Goal: Information Seeking & Learning: Find specific fact

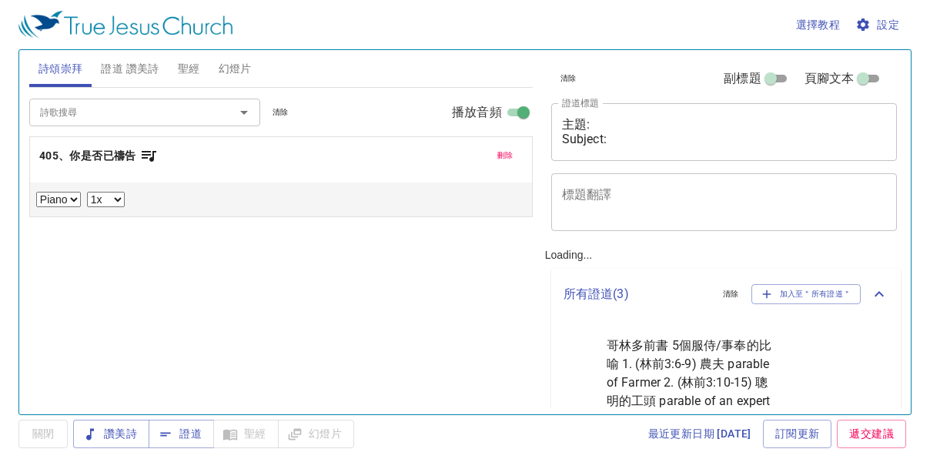
select select "1"
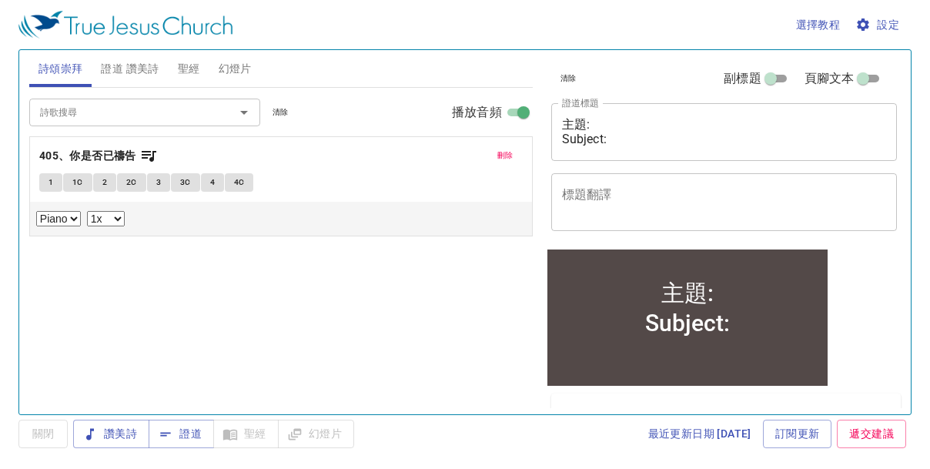
click at [180, 65] on span "聖經" at bounding box center [189, 68] width 22 height 19
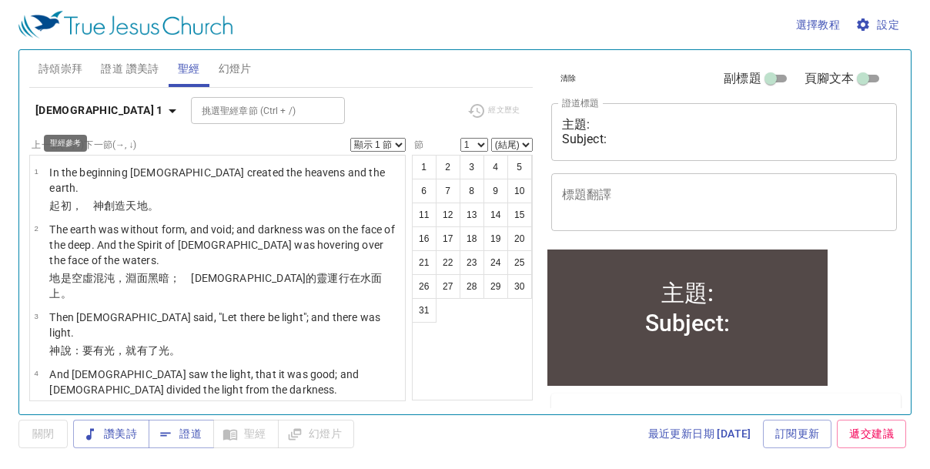
click at [163, 112] on icon "button" at bounding box center [172, 111] width 18 height 18
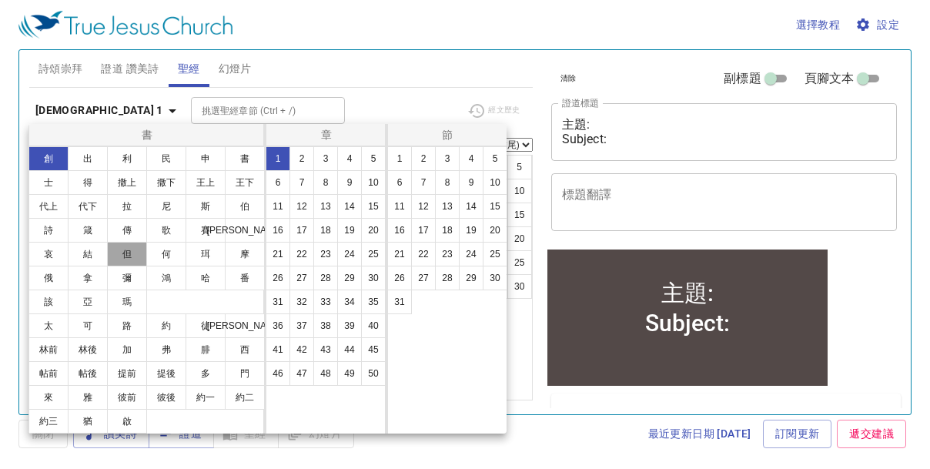
click at [131, 256] on button "但" at bounding box center [127, 254] width 40 height 25
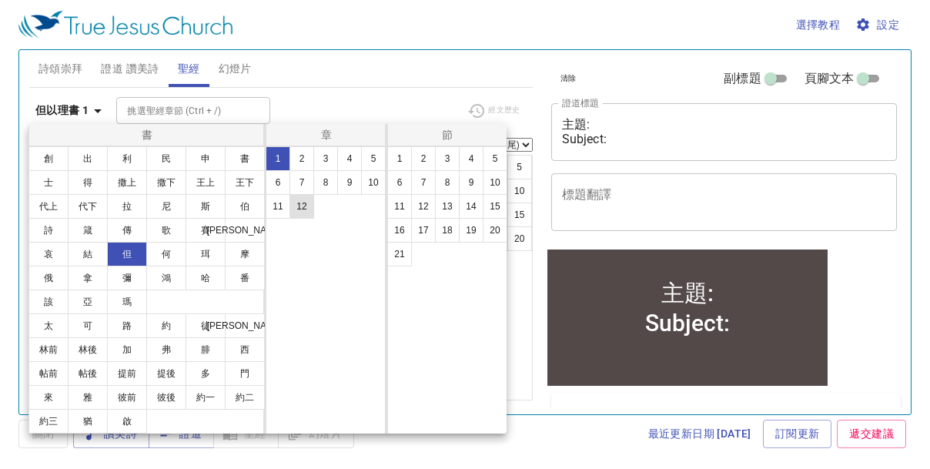
click at [305, 211] on button "12" at bounding box center [302, 206] width 25 height 25
click at [468, 187] on button "9" at bounding box center [471, 182] width 25 height 25
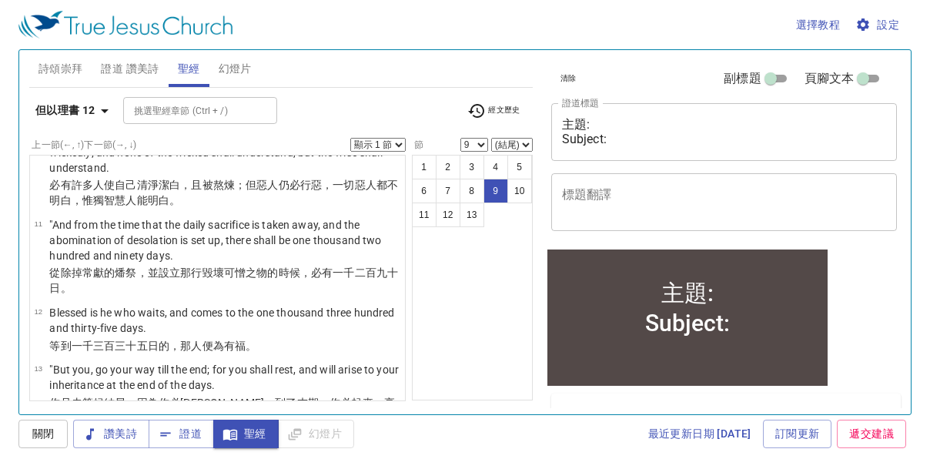
scroll to position [816, 0]
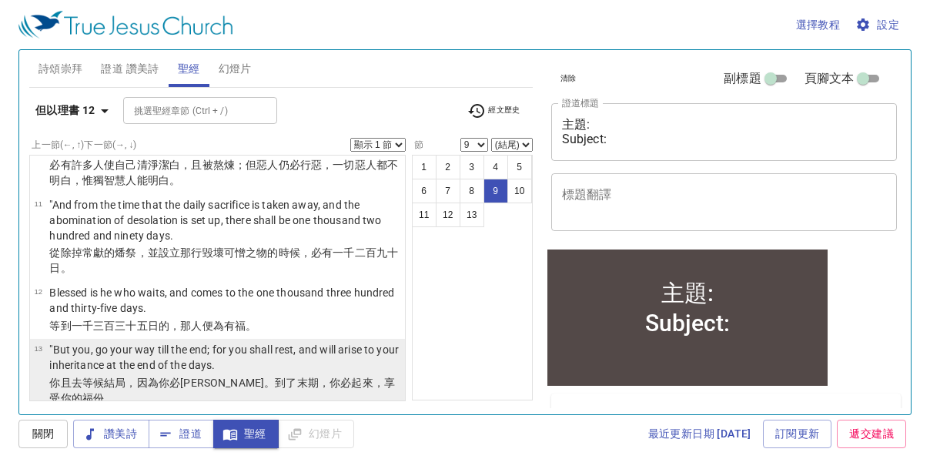
click at [354, 377] on wh5975 "，享受你的福份 。" at bounding box center [222, 391] width 346 height 28
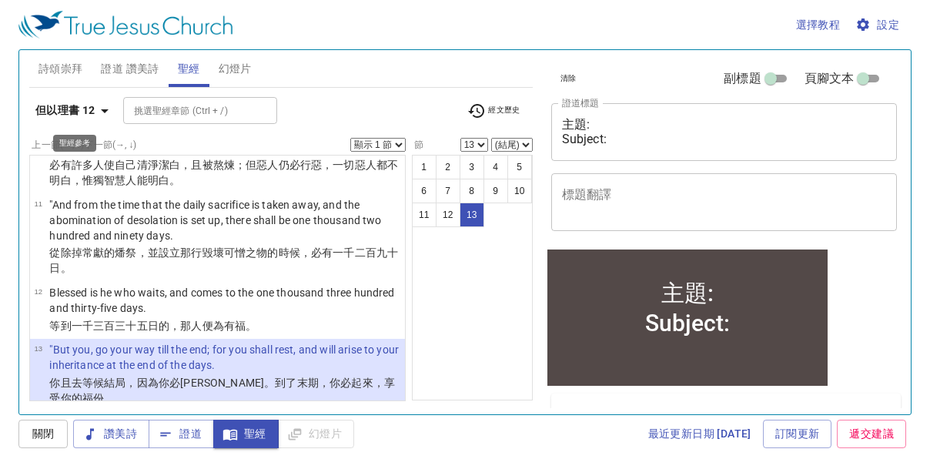
click at [100, 111] on icon "button" at bounding box center [105, 111] width 18 height 18
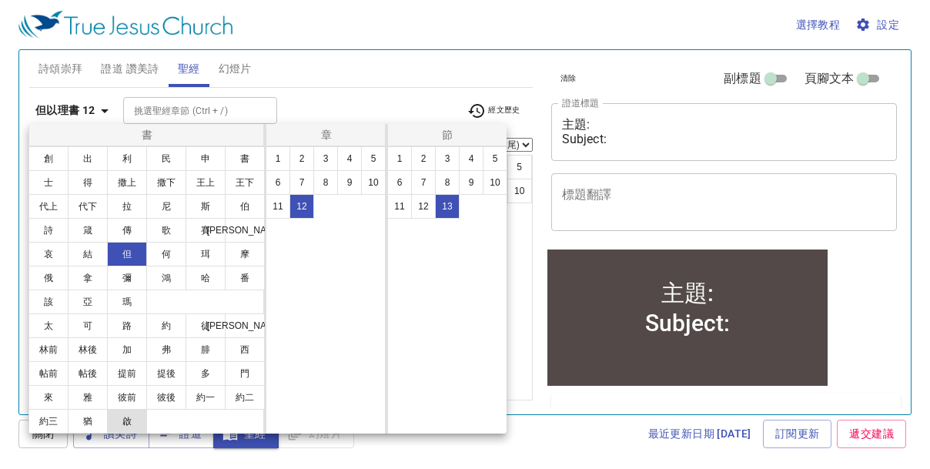
drag, startPoint x: 132, startPoint y: 427, endPoint x: 252, endPoint y: 283, distance: 187.6
click at [131, 427] on button "啟" at bounding box center [127, 421] width 40 height 25
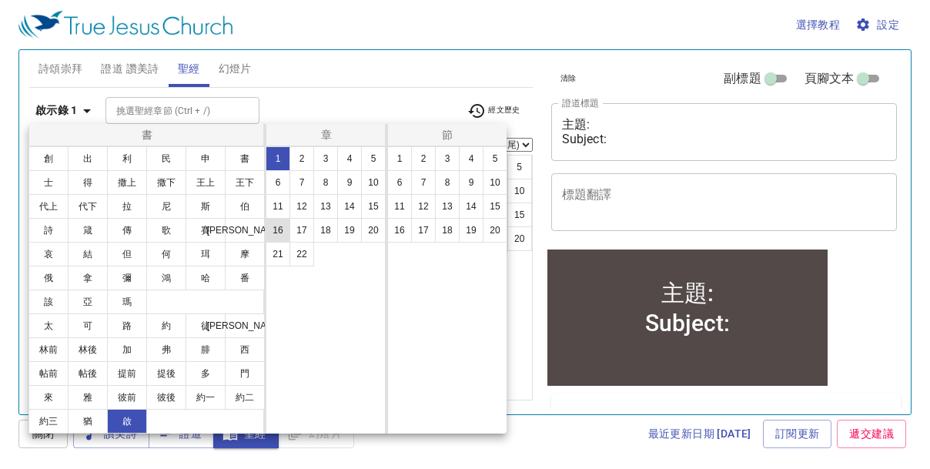
scroll to position [0, 0]
click at [367, 157] on button "5" at bounding box center [373, 158] width 25 height 25
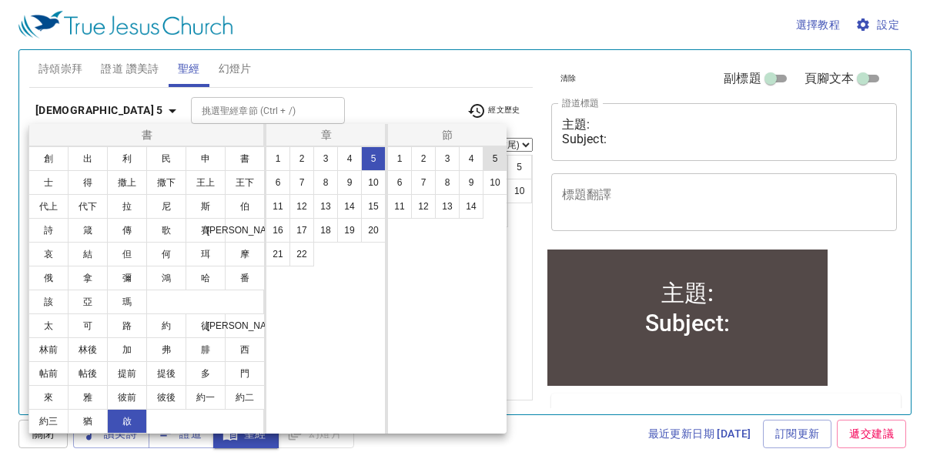
click at [498, 161] on button "5" at bounding box center [495, 158] width 25 height 25
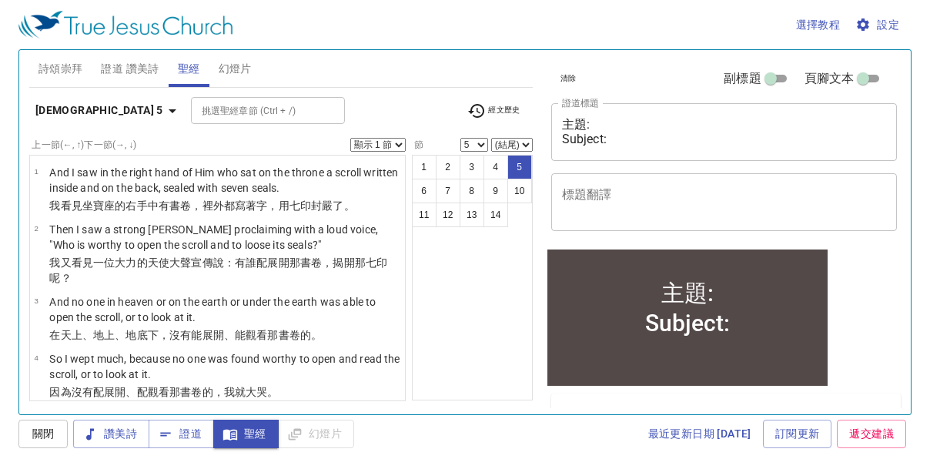
scroll to position [170, 0]
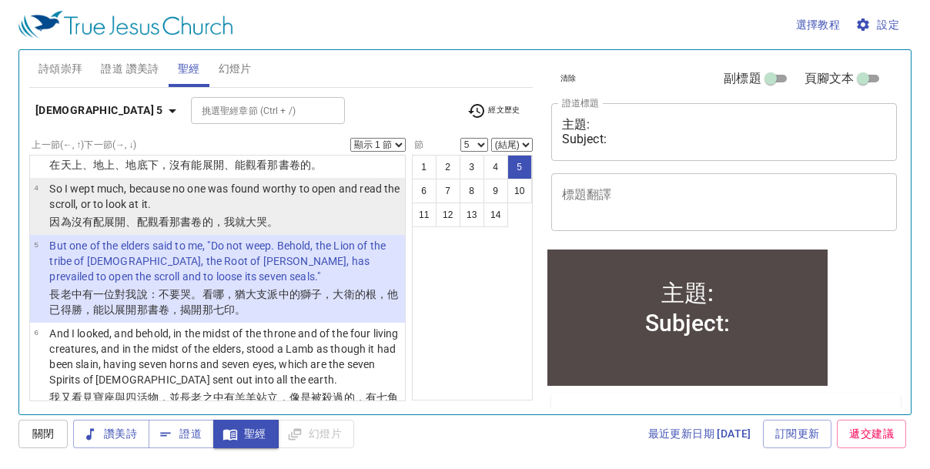
click at [262, 228] on p "因為 沒有 配 展開 、配觀看 那 書卷 的，我 就 大 哭 。" at bounding box center [224, 221] width 351 height 15
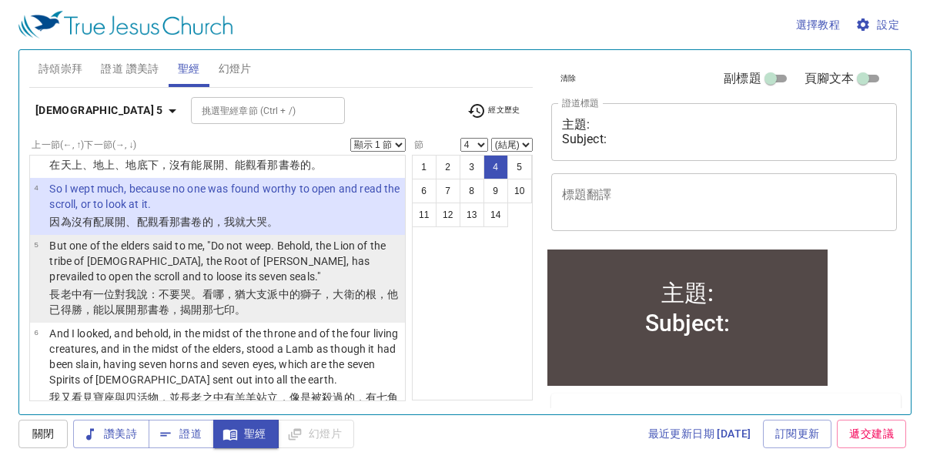
click at [257, 262] on p "But one of the elders said to me, "Do not weep. Behold, the Lion of the tribe o…" at bounding box center [224, 261] width 351 height 46
select select "5"
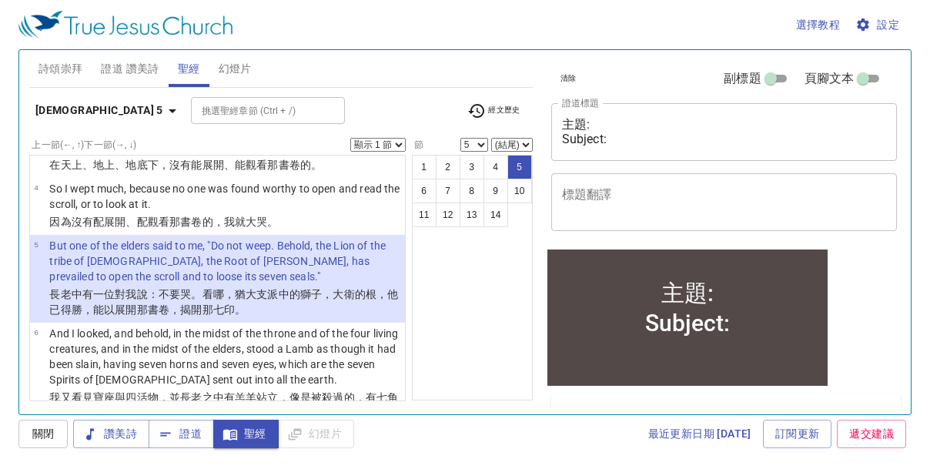
click at [397, 142] on select "顯示 1 節 顯示 2 節 顯示 3 節 顯示 4 節 顯示 5 節" at bounding box center [377, 145] width 55 height 14
click at [350, 138] on select "顯示 1 節 顯示 2 節 顯示 3 節 顯示 4 節 顯示 5 節" at bounding box center [377, 145] width 55 height 14
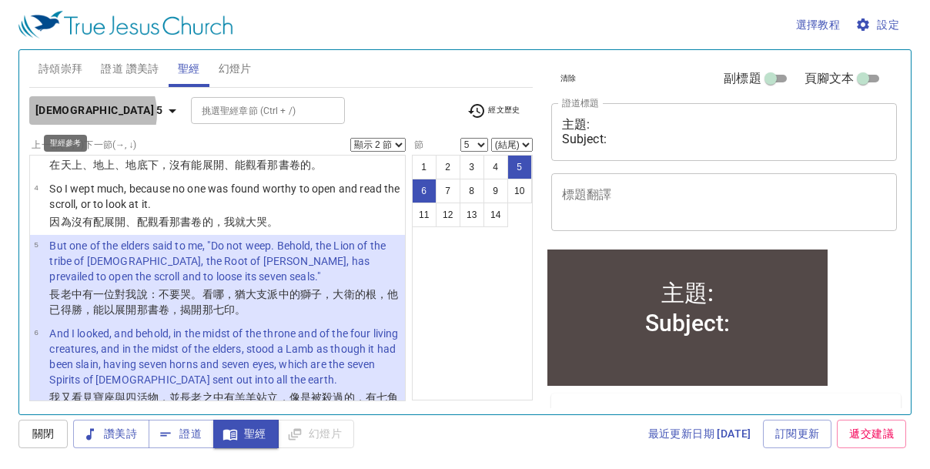
click at [163, 113] on icon "button" at bounding box center [172, 111] width 18 height 18
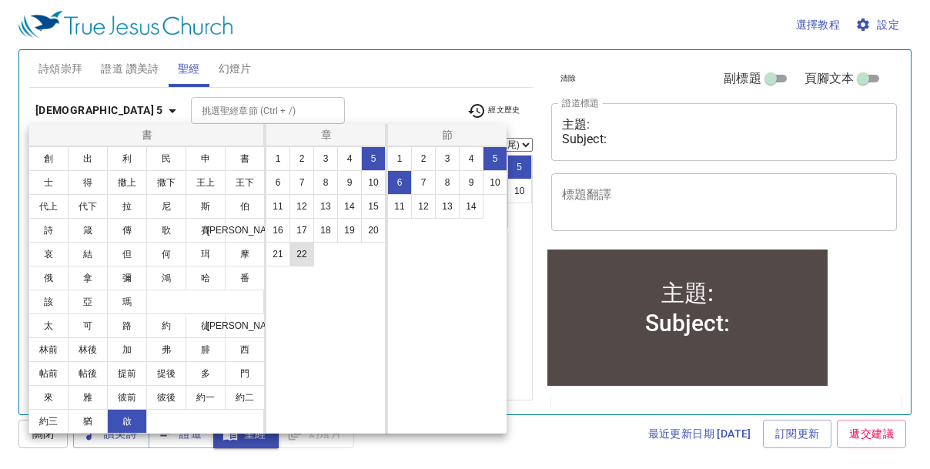
click at [305, 253] on button "22" at bounding box center [302, 254] width 25 height 25
select select "1"
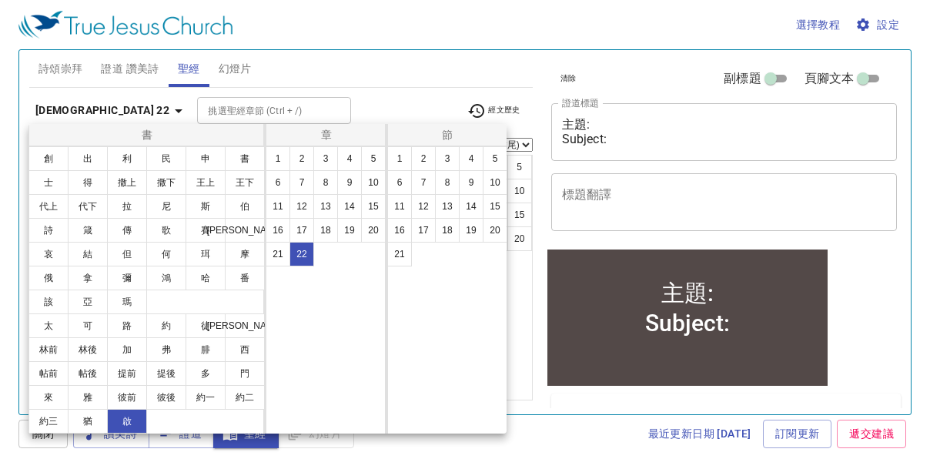
scroll to position [0, 0]
click at [498, 185] on button "10" at bounding box center [495, 182] width 25 height 25
select select "10"
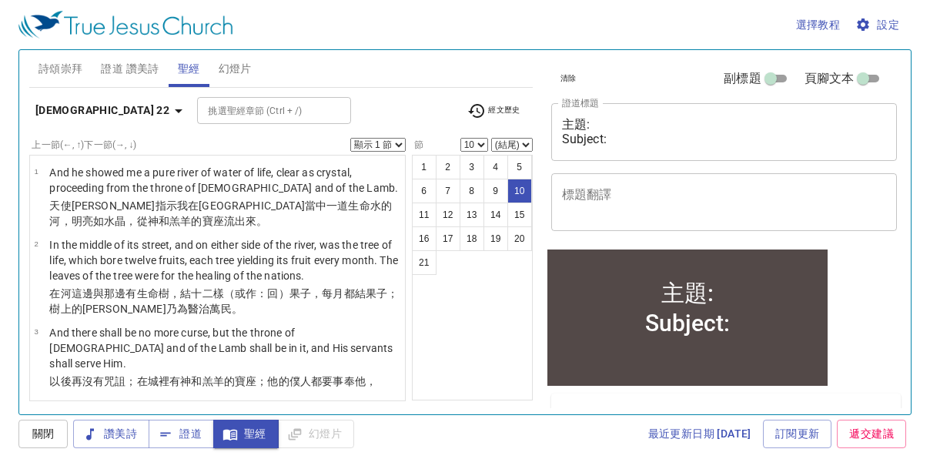
scroll to position [579, 0]
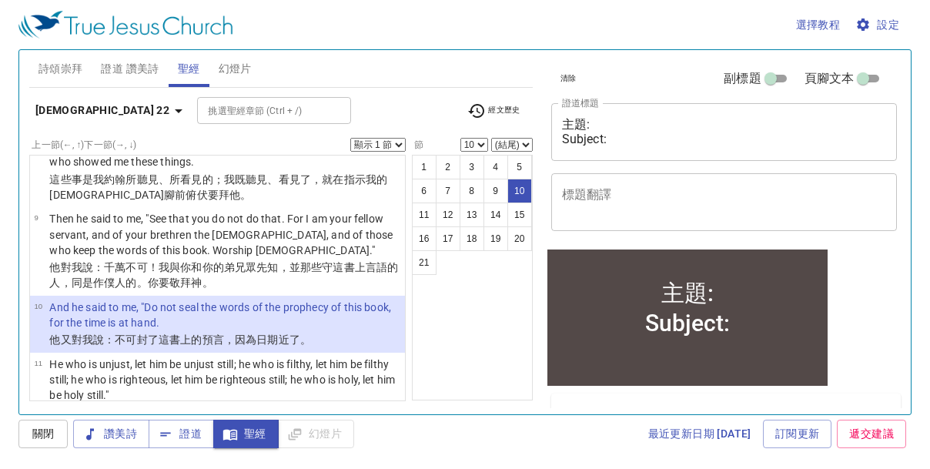
click at [398, 143] on select "顯示 1 節 顯示 2 節 顯示 3 節 顯示 4 節 顯示 5 節" at bounding box center [377, 145] width 55 height 14
click at [350, 138] on select "顯示 1 節 顯示 2 節 顯示 3 節 顯示 4 節 顯示 5 節" at bounding box center [377, 145] width 55 height 14
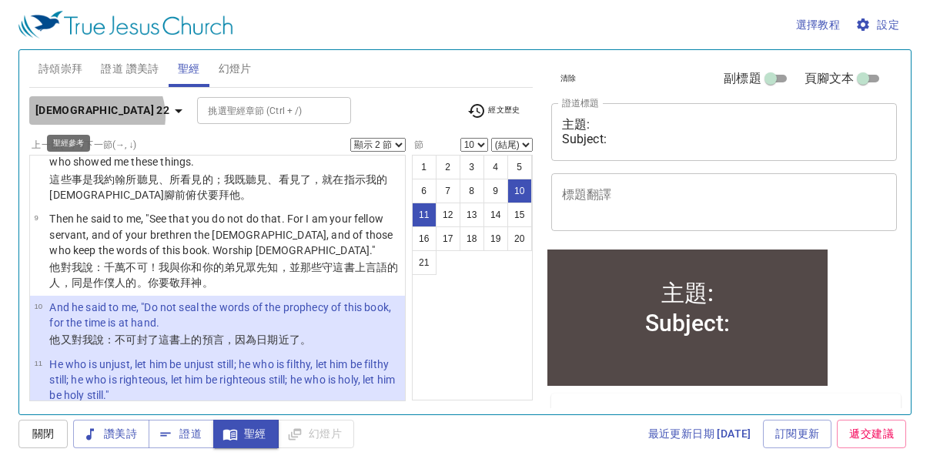
click at [169, 116] on icon "button" at bounding box center [178, 111] width 18 height 18
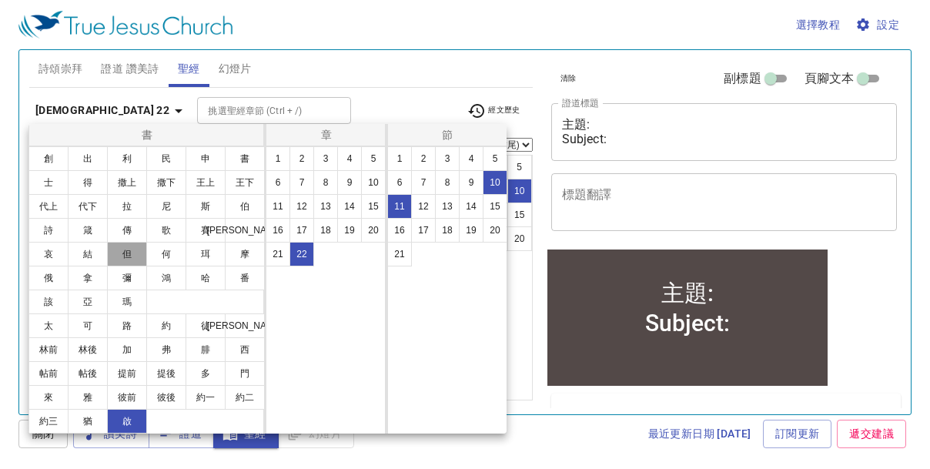
click at [136, 254] on button "但" at bounding box center [127, 254] width 40 height 25
select select "1"
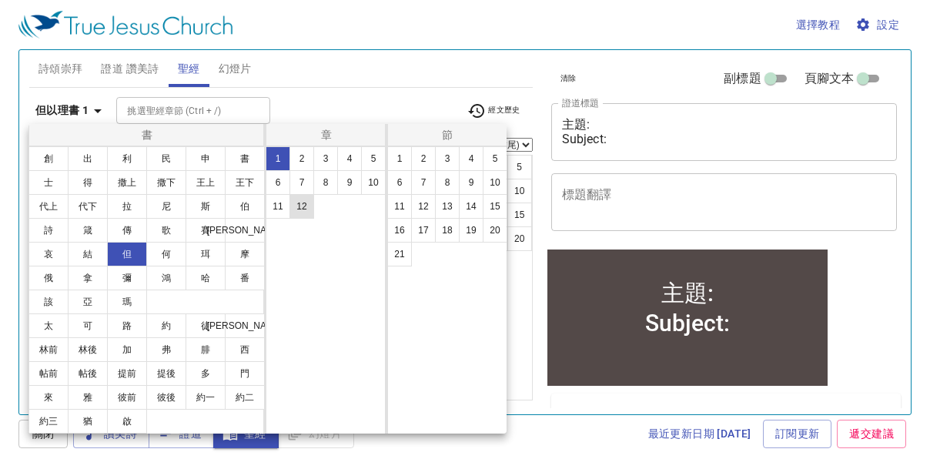
click at [308, 209] on button "12" at bounding box center [302, 206] width 25 height 25
click at [493, 183] on button "10" at bounding box center [495, 182] width 25 height 25
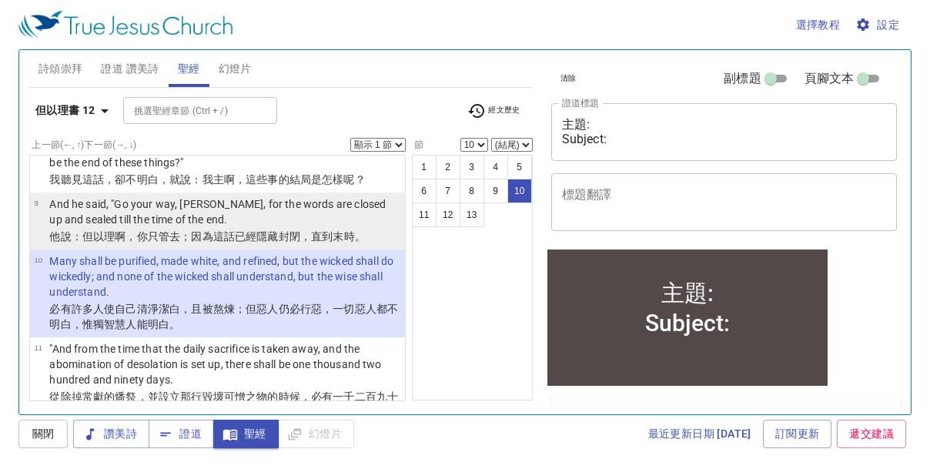
drag, startPoint x: 277, startPoint y: 220, endPoint x: 331, endPoint y: 197, distance: 58.7
click at [277, 230] on wh1697 "已經隱藏 封閉 ，直到末 時 。" at bounding box center [300, 236] width 131 height 12
select select "9"
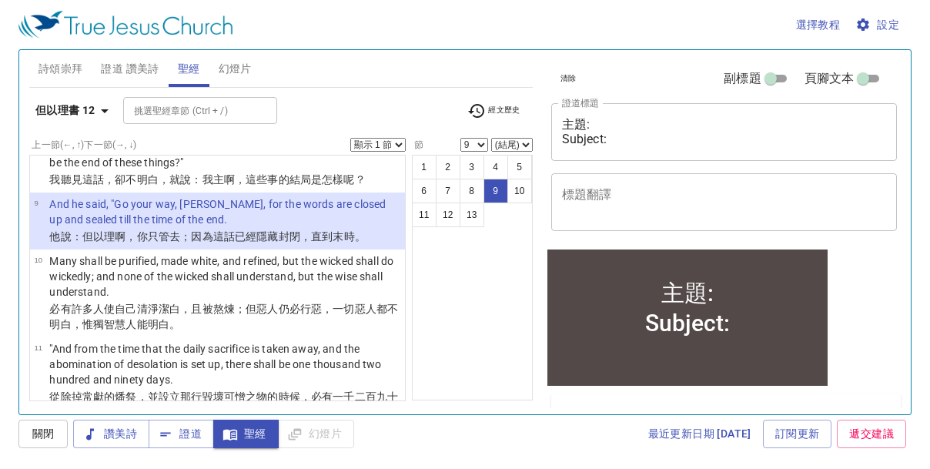
click at [399, 145] on select "顯示 1 節 顯示 2 節 顯示 3 節 顯示 4 節 顯示 5 節" at bounding box center [377, 145] width 55 height 14
click at [350, 138] on select "顯示 1 節 顯示 2 節 顯示 3 節 顯示 4 節 顯示 5 節" at bounding box center [377, 145] width 55 height 14
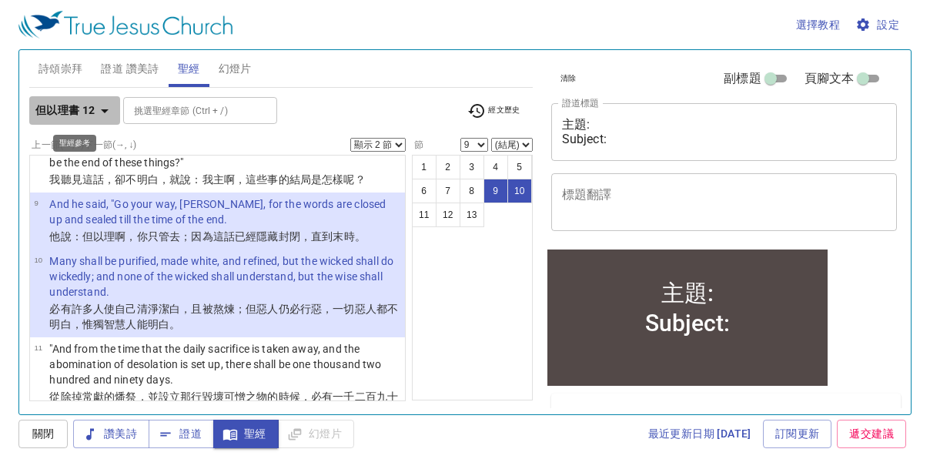
click at [106, 109] on icon "button" at bounding box center [105, 111] width 8 height 4
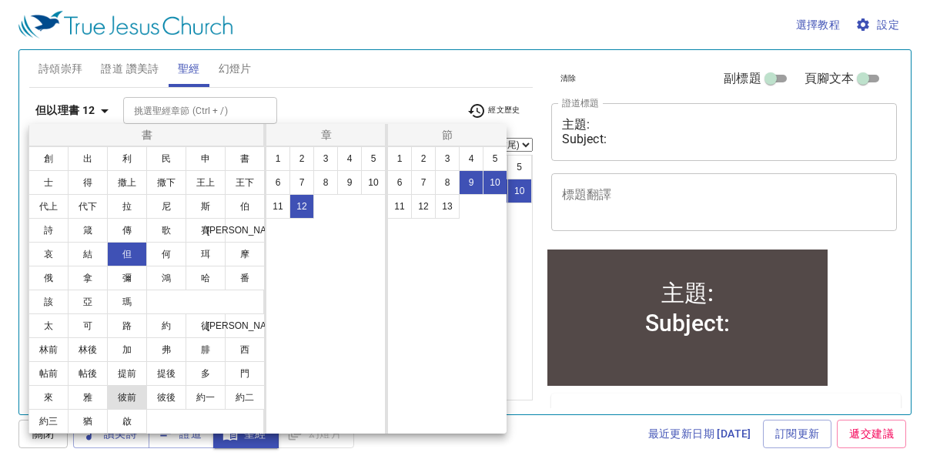
click at [132, 396] on button "彼前" at bounding box center [127, 397] width 40 height 25
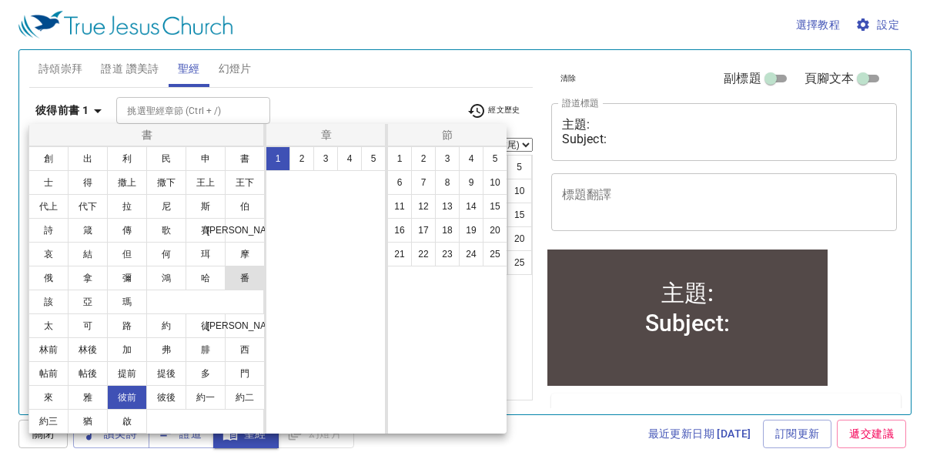
select select "1"
click at [491, 209] on button "15" at bounding box center [495, 206] width 25 height 25
select select "15"
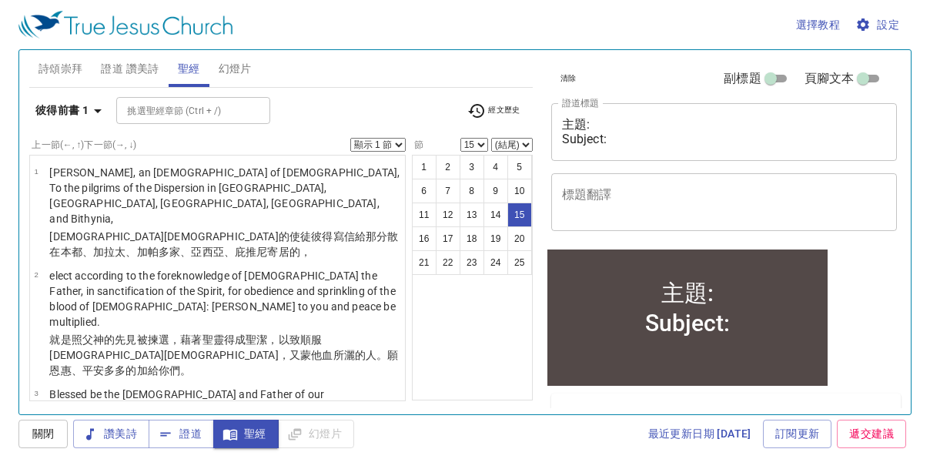
scroll to position [964, 0]
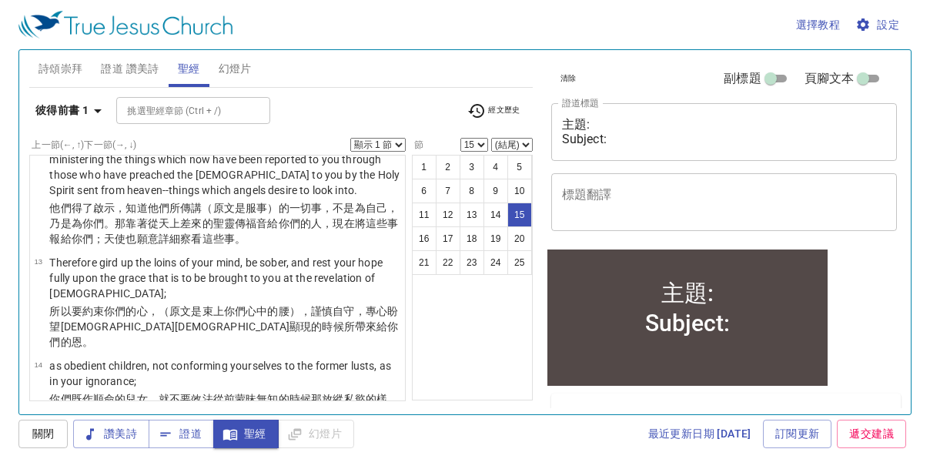
click at [397, 142] on select "顯示 1 節 顯示 2 節 顯示 3 節 顯示 4 節 顯示 5 節" at bounding box center [377, 145] width 55 height 14
click at [350, 138] on select "顯示 1 節 顯示 2 節 顯示 3 節 顯示 4 節 顯示 5 節" at bounding box center [377, 145] width 55 height 14
click at [364, 32] on div "選擇教程 設定" at bounding box center [461, 24] width 887 height 49
click at [101, 109] on icon "button" at bounding box center [98, 111] width 18 height 18
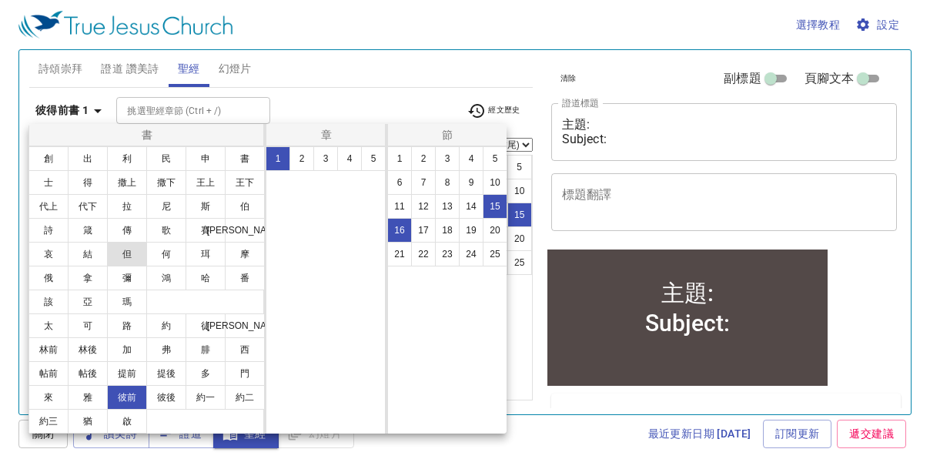
click at [136, 254] on button "但" at bounding box center [127, 254] width 40 height 25
select select "1"
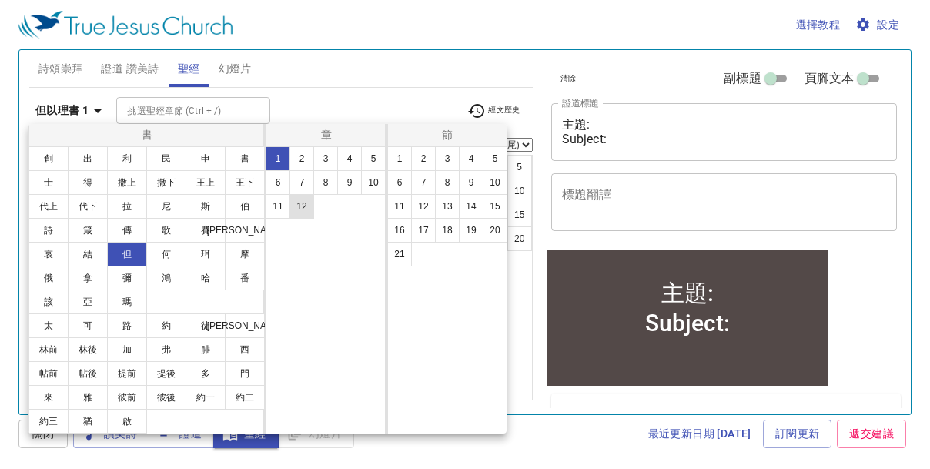
click at [305, 211] on button "12" at bounding box center [302, 206] width 25 height 25
click at [492, 193] on button "10" at bounding box center [495, 182] width 25 height 25
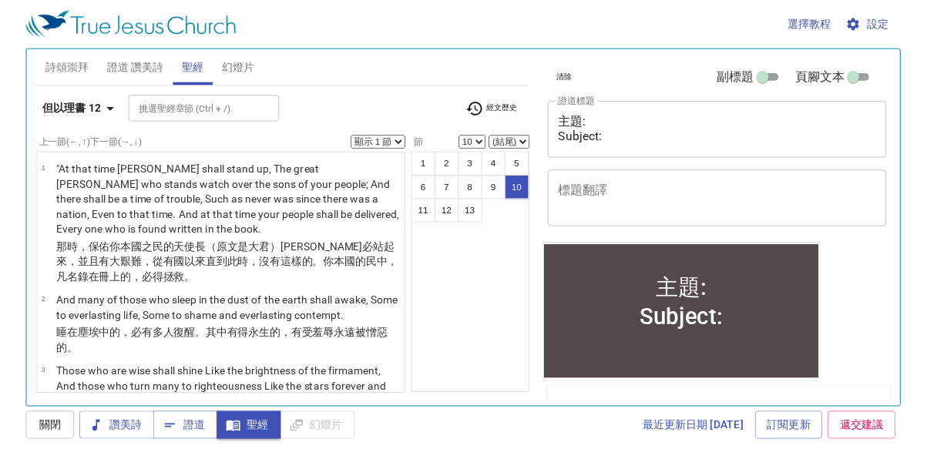
scroll to position [672, 0]
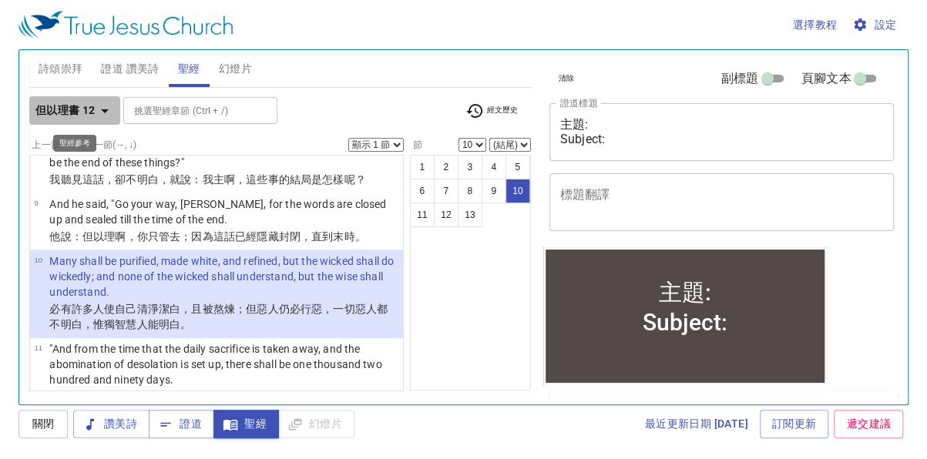
click at [99, 112] on icon "button" at bounding box center [105, 111] width 18 height 18
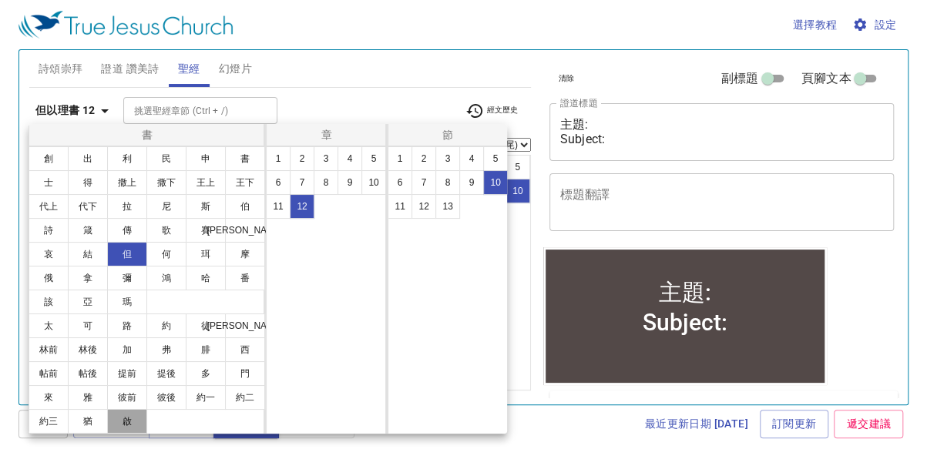
click at [131, 415] on button "啟" at bounding box center [127, 421] width 40 height 25
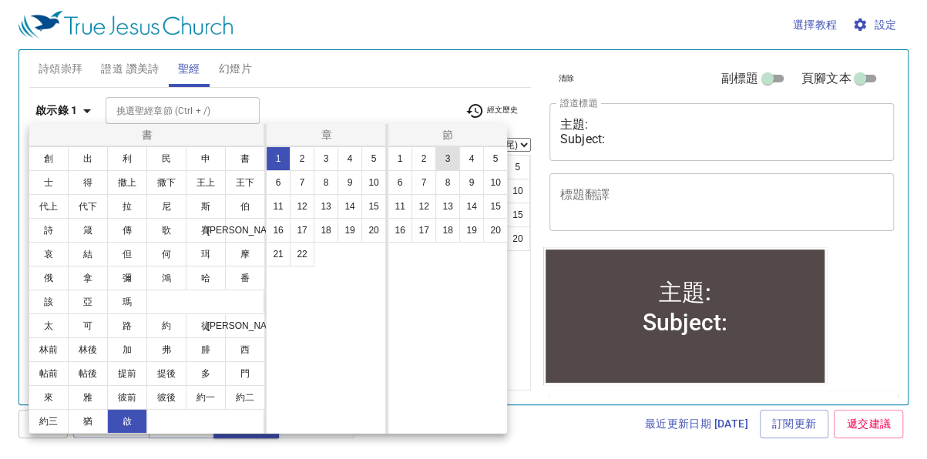
click at [450, 160] on button "3" at bounding box center [447, 158] width 25 height 25
select select "3"
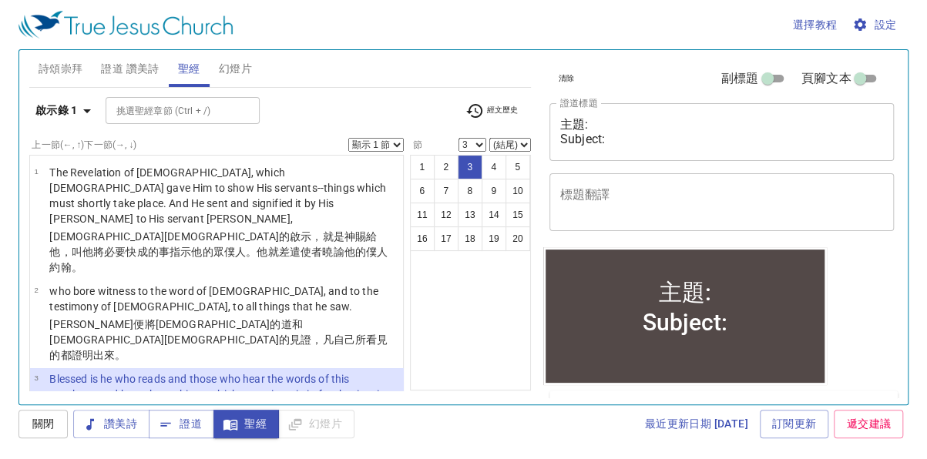
scroll to position [77, 0]
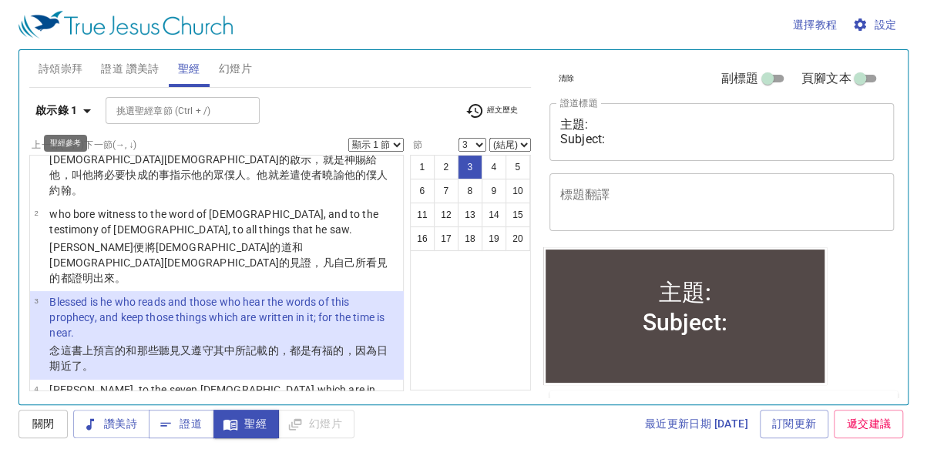
click at [87, 109] on icon "button" at bounding box center [87, 111] width 8 height 4
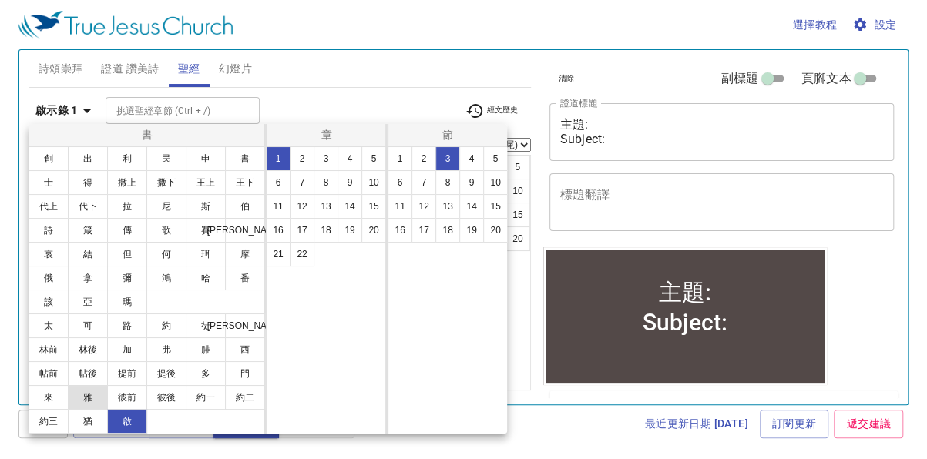
click at [95, 398] on button "雅" at bounding box center [88, 397] width 40 height 25
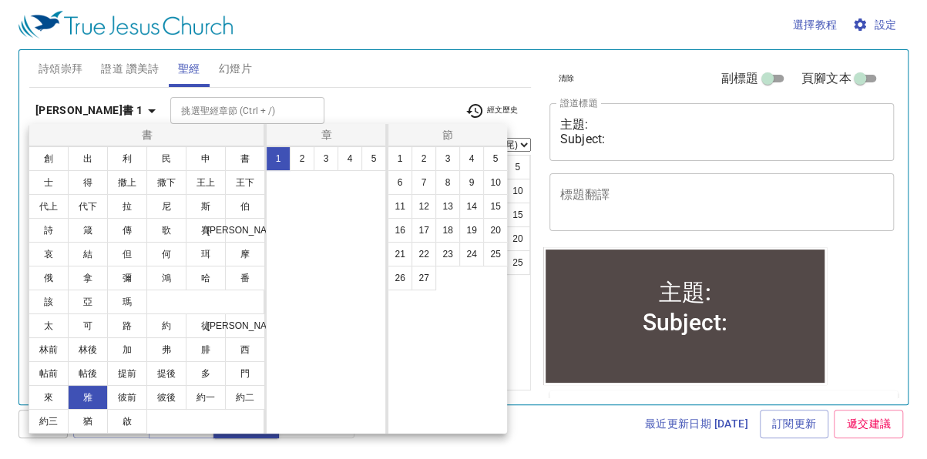
scroll to position [0, 0]
click at [438, 160] on button "3" at bounding box center [447, 158] width 25 height 25
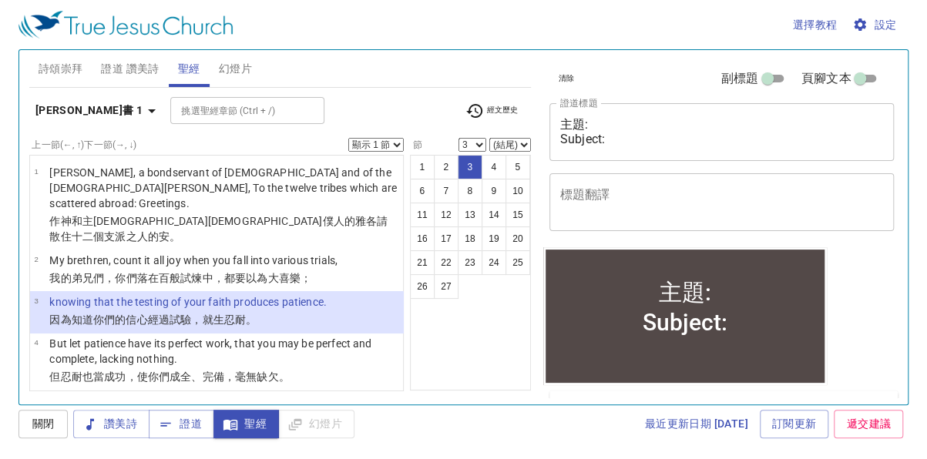
click at [396, 142] on select "顯示 1 節 顯示 2 節 顯示 3 節 顯示 4 節 顯示 5 節" at bounding box center [375, 145] width 55 height 14
click at [348, 138] on select "顯示 1 節 顯示 2 節 顯示 3 節 顯示 4 節 顯示 5 節" at bounding box center [375, 145] width 55 height 14
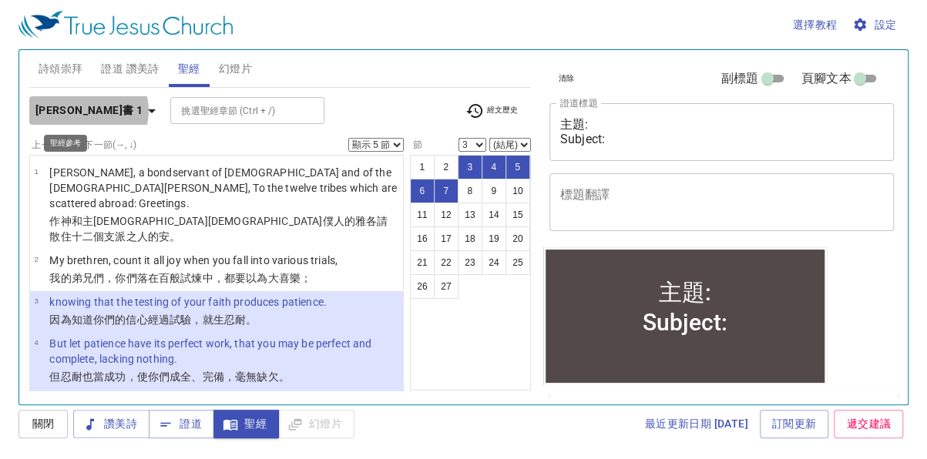
click at [148, 110] on icon "button" at bounding box center [152, 111] width 8 height 4
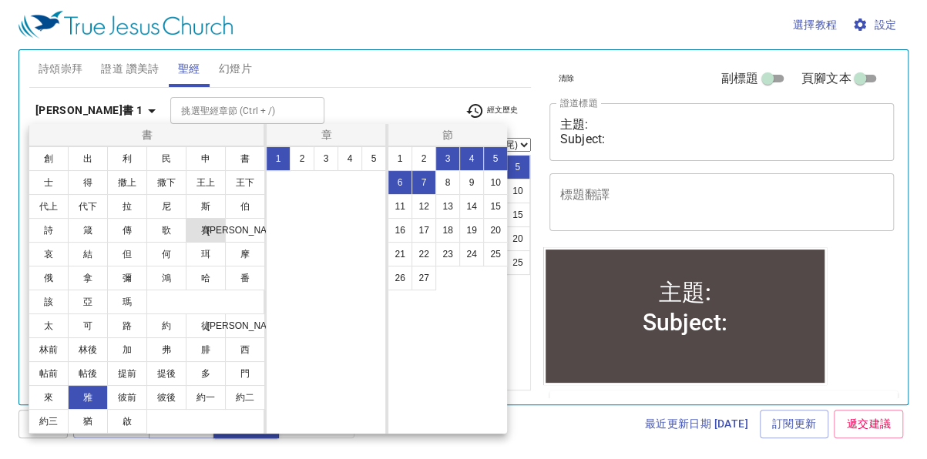
click at [202, 224] on button "賽" at bounding box center [206, 230] width 40 height 25
select select "1"
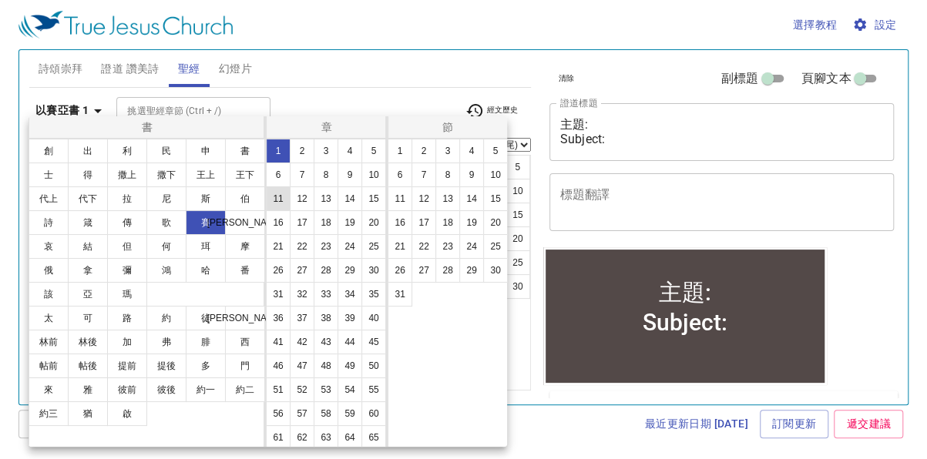
click at [290, 199] on button "11" at bounding box center [278, 198] width 25 height 25
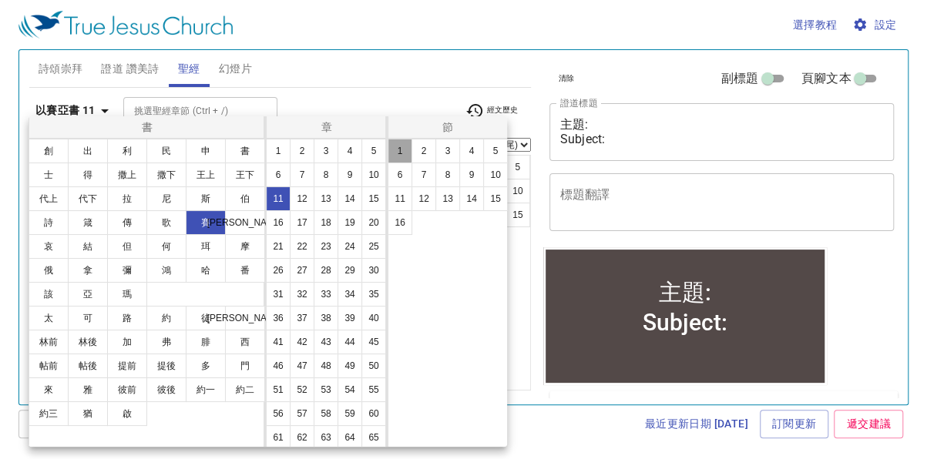
click at [396, 149] on button "1" at bounding box center [399, 151] width 25 height 25
select select "1"
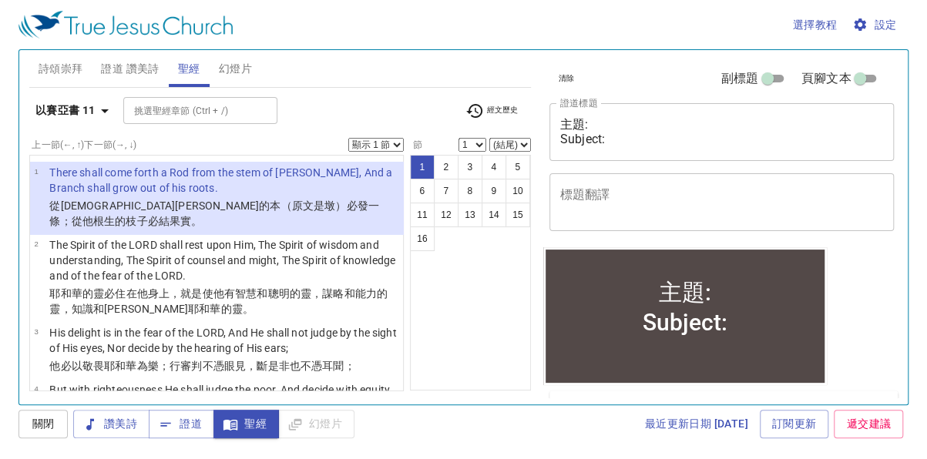
click at [385, 146] on select "顯示 1 節 顯示 2 節 顯示 3 節 顯示 4 節 顯示 5 節" at bounding box center [375, 145] width 55 height 14
click at [348, 138] on select "顯示 1 節 顯示 2 節 顯示 3 節 顯示 4 節 顯示 5 節" at bounding box center [375, 145] width 55 height 14
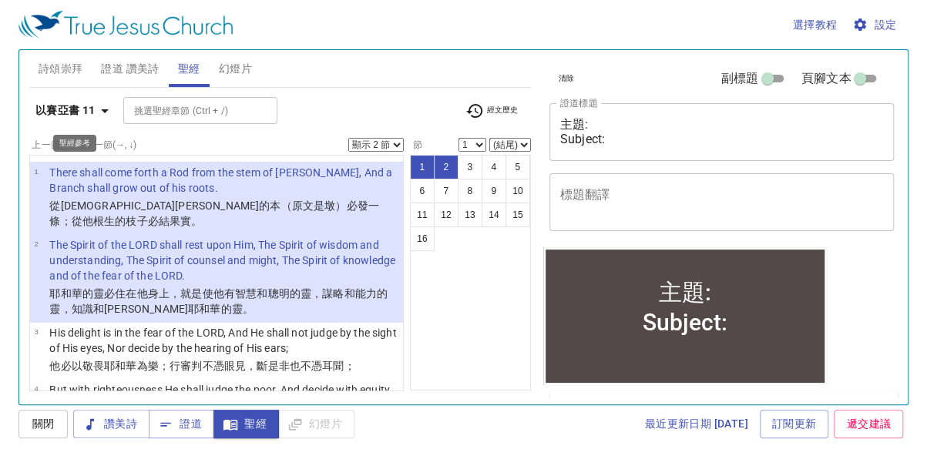
click at [105, 111] on icon "button" at bounding box center [105, 111] width 8 height 4
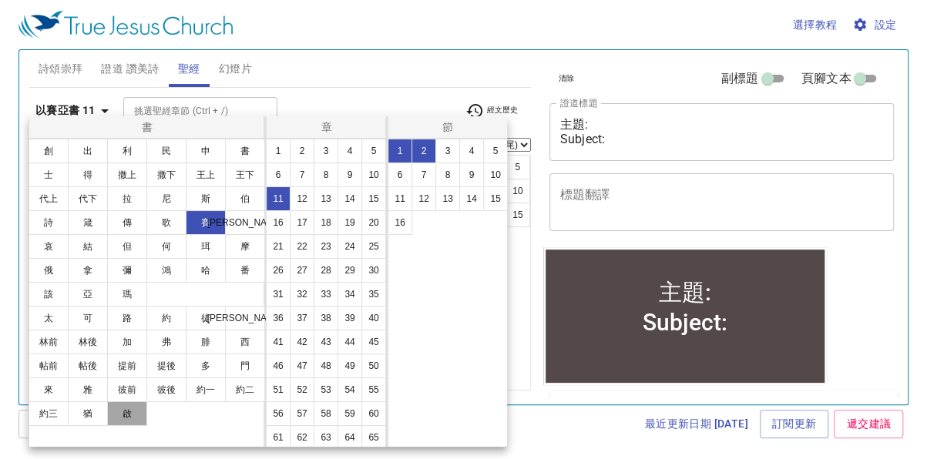
click at [136, 410] on button "啟" at bounding box center [127, 413] width 40 height 25
select select "1"
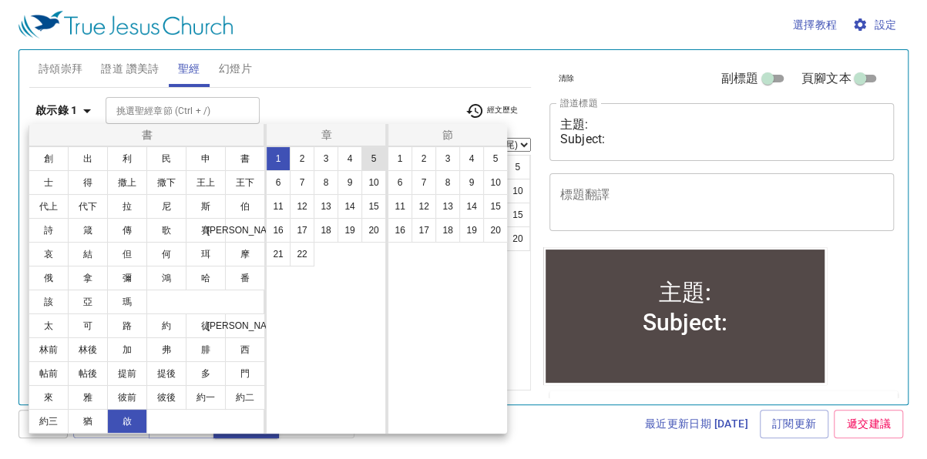
click at [374, 165] on button "5" at bounding box center [373, 158] width 25 height 25
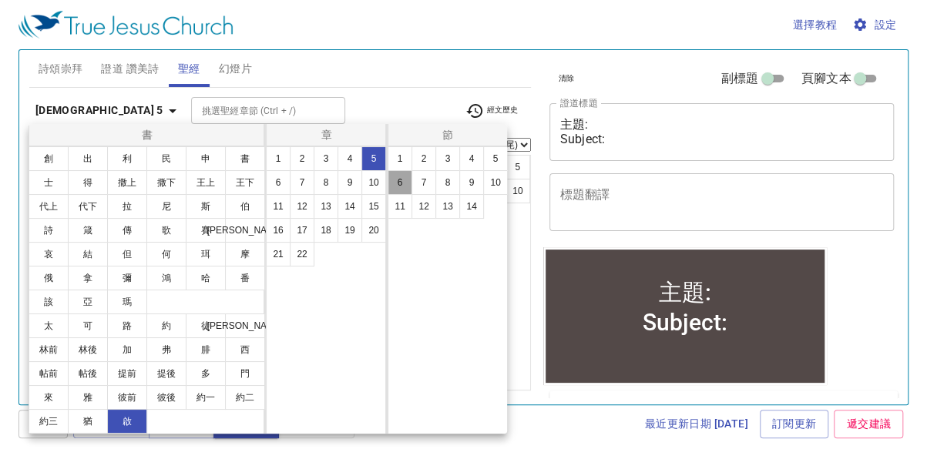
click at [406, 185] on button "6" at bounding box center [399, 182] width 25 height 25
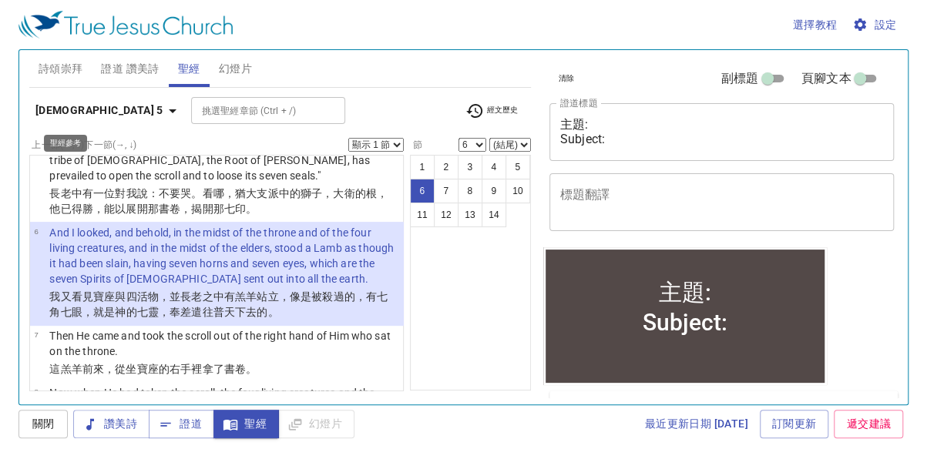
click at [163, 115] on icon "button" at bounding box center [172, 111] width 18 height 18
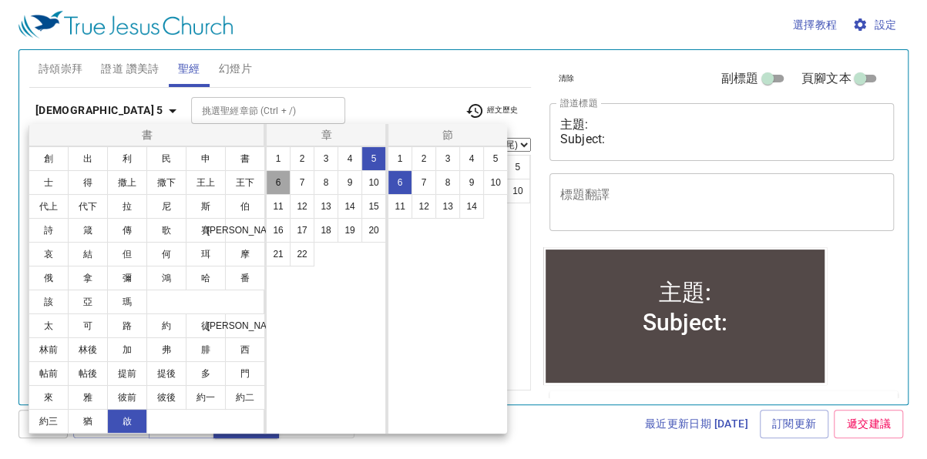
click at [275, 186] on button "6" at bounding box center [278, 182] width 25 height 25
click at [427, 162] on button "2" at bounding box center [423, 158] width 25 height 25
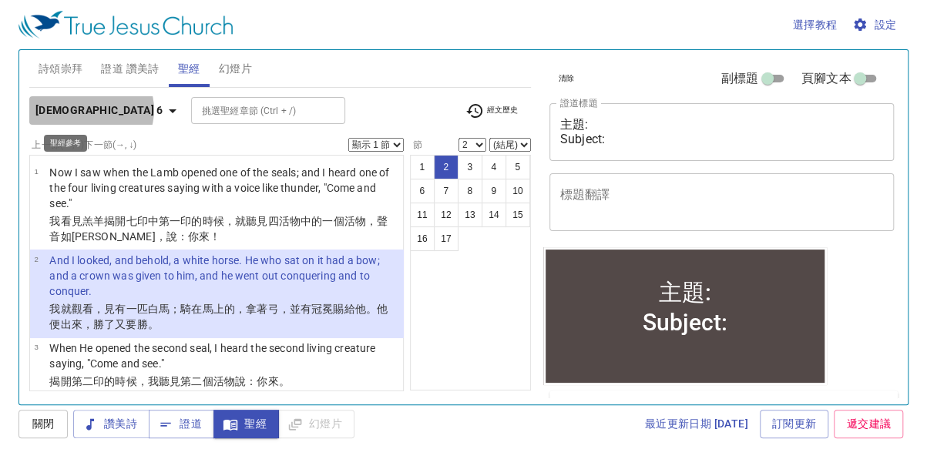
click at [169, 109] on icon "button" at bounding box center [173, 111] width 8 height 4
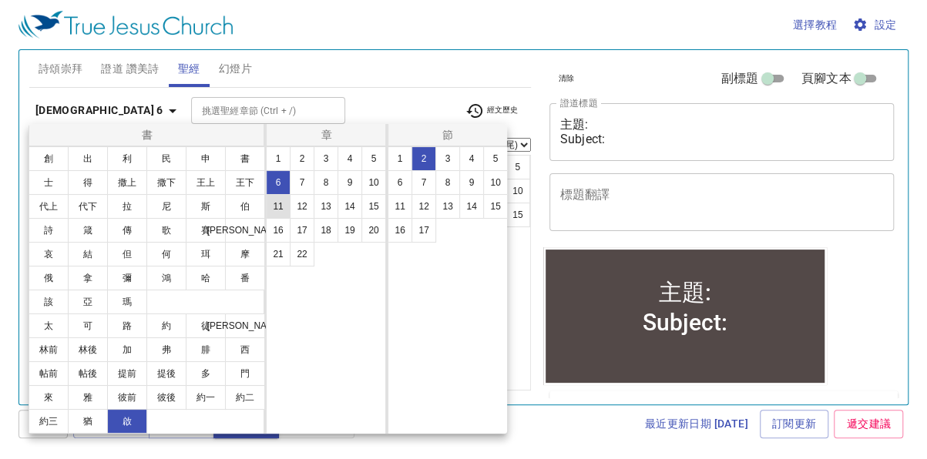
click at [277, 204] on button "11" at bounding box center [278, 206] width 25 height 25
click at [497, 209] on button "15" at bounding box center [495, 206] width 25 height 25
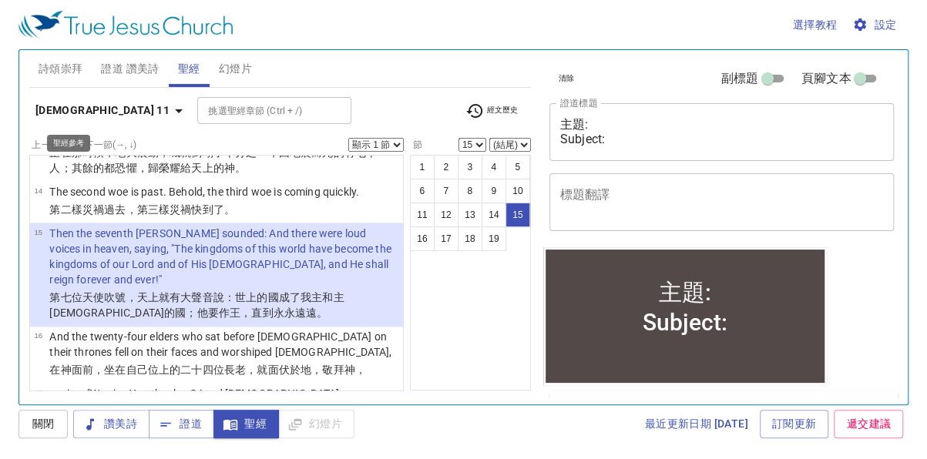
click at [169, 111] on icon "button" at bounding box center [178, 111] width 18 height 18
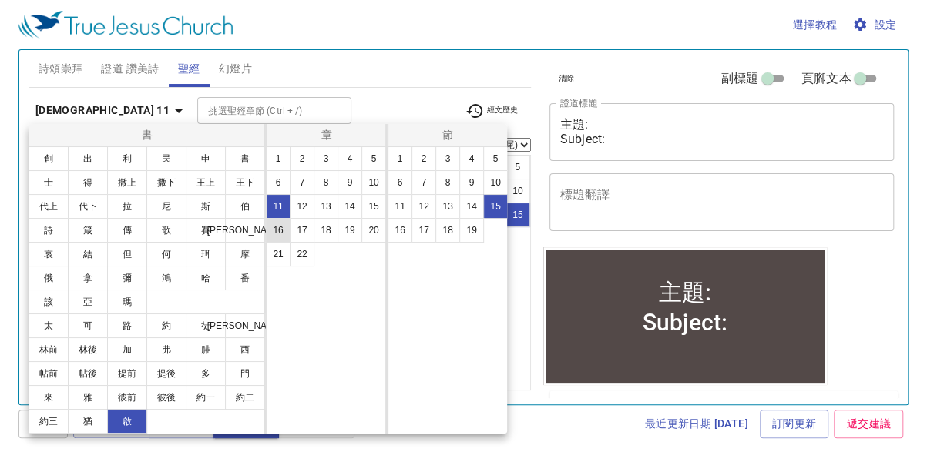
click at [273, 222] on button "16" at bounding box center [278, 230] width 25 height 25
click at [425, 231] on button "17" at bounding box center [423, 230] width 25 height 25
select select "17"
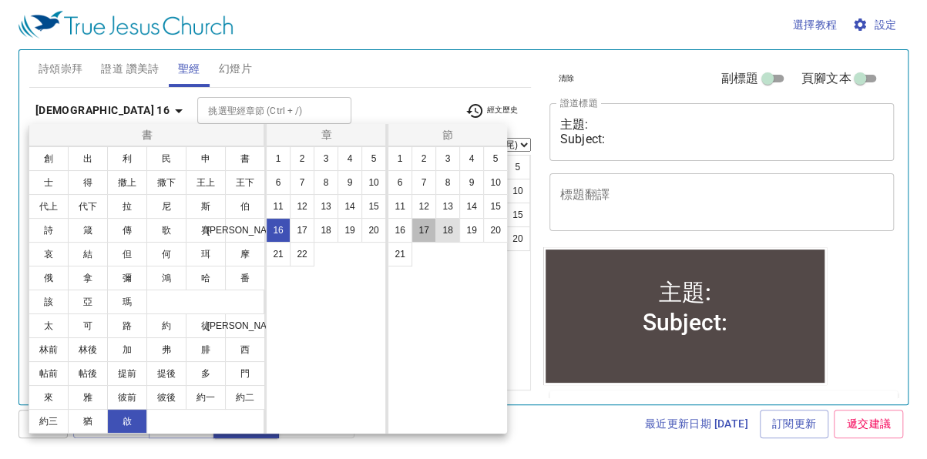
scroll to position [1121, 0]
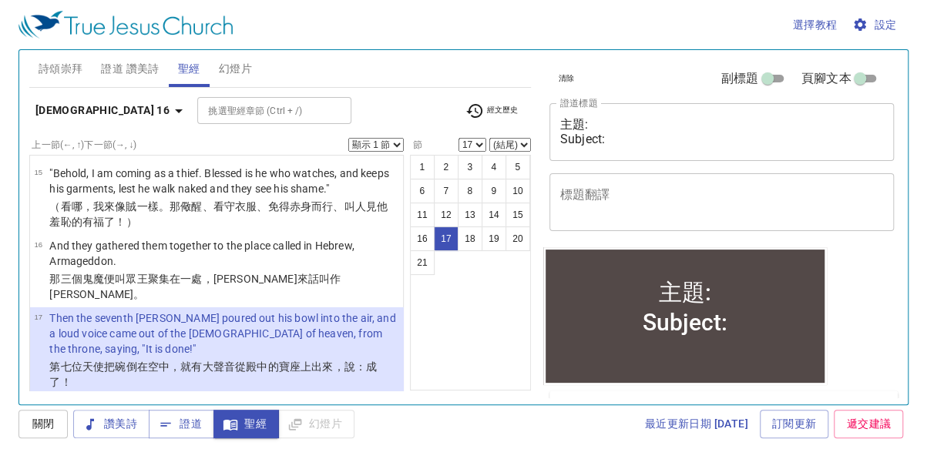
click at [399, 143] on select "顯示 1 節 顯示 2 節 顯示 3 節 顯示 4 節 顯示 5 節" at bounding box center [375, 145] width 55 height 14
click at [348, 138] on select "顯示 1 節 顯示 2 節 顯示 3 節 顯示 4 節 顯示 5 節" at bounding box center [375, 145] width 55 height 14
click at [175, 109] on icon "button" at bounding box center [179, 111] width 8 height 4
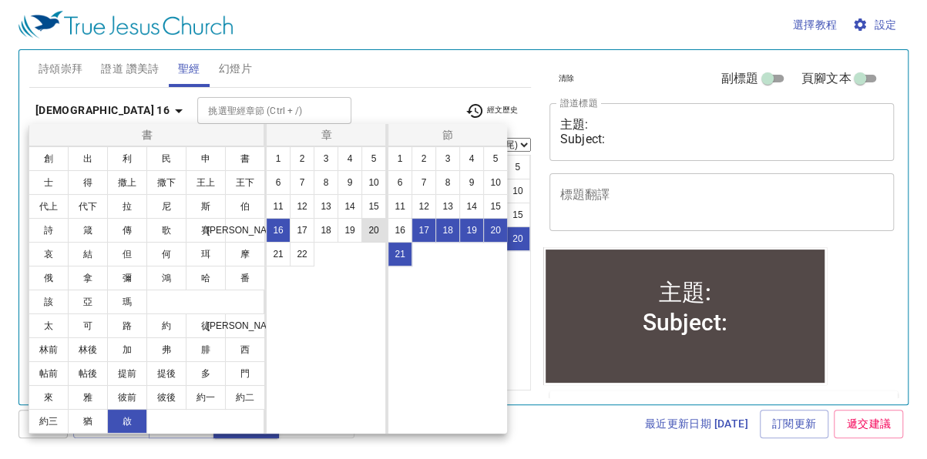
click at [371, 230] on button "20" at bounding box center [373, 230] width 25 height 25
select select "1"
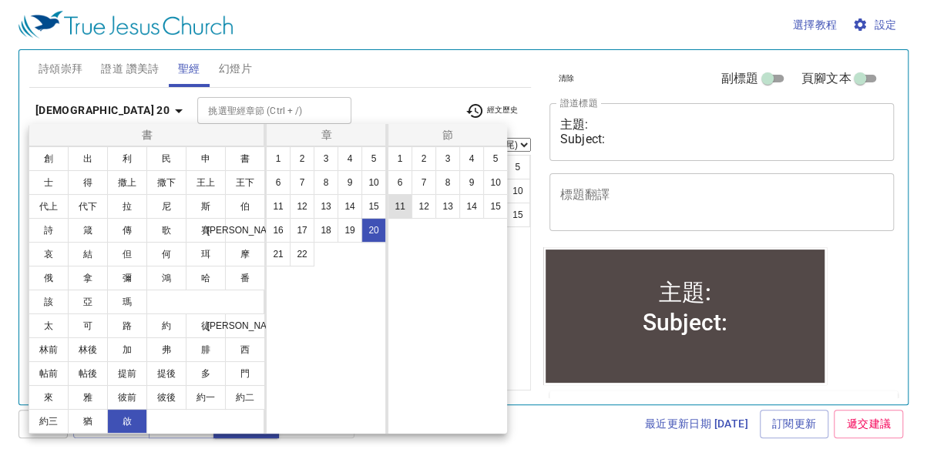
scroll to position [0, 0]
click at [407, 215] on button "11" at bounding box center [399, 206] width 25 height 25
select select "11"
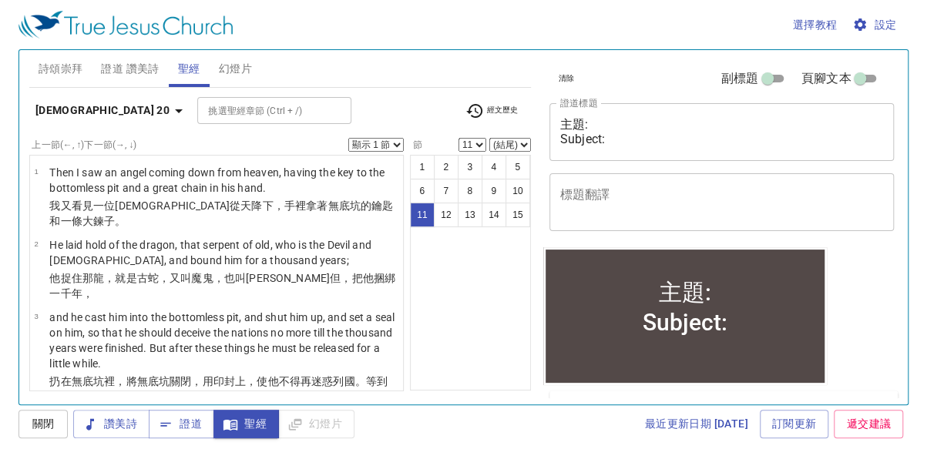
scroll to position [779, 0]
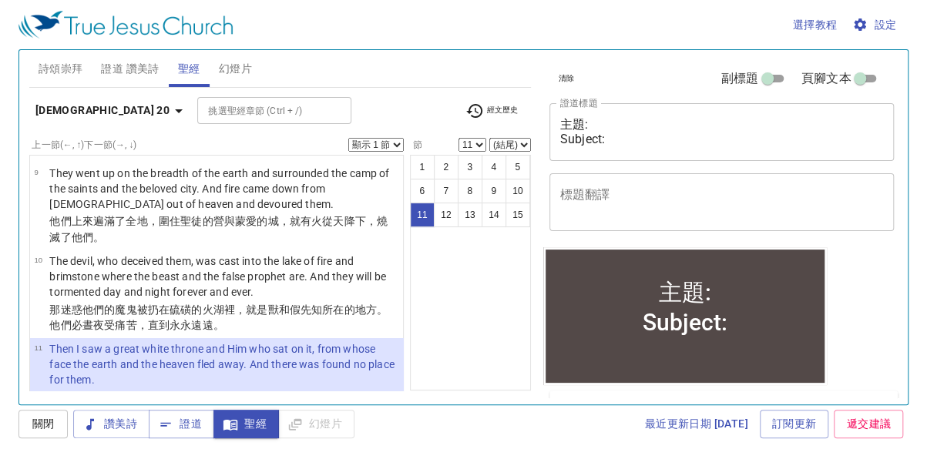
click at [397, 146] on select "顯示 1 節 顯示 2 節 顯示 3 節 顯示 4 節 顯示 5 節" at bounding box center [375, 145] width 55 height 14
click at [348, 138] on select "顯示 1 節 顯示 2 節 顯示 3 節 顯示 4 節 顯示 5 節" at bounding box center [375, 145] width 55 height 14
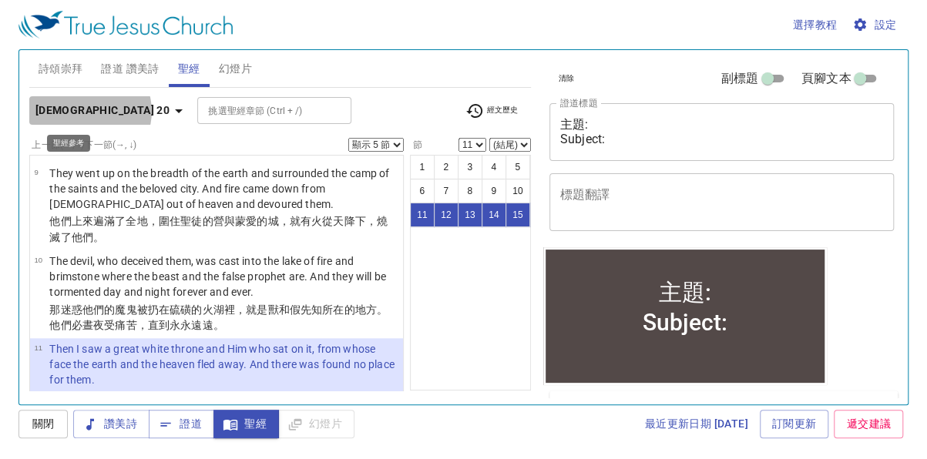
click at [169, 111] on icon "button" at bounding box center [178, 111] width 18 height 18
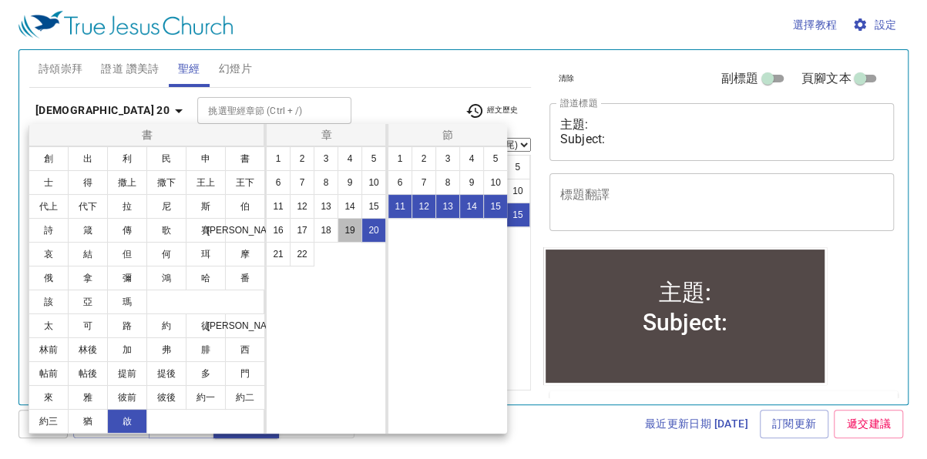
click at [355, 233] on button "19" at bounding box center [349, 230] width 25 height 25
select select "1"
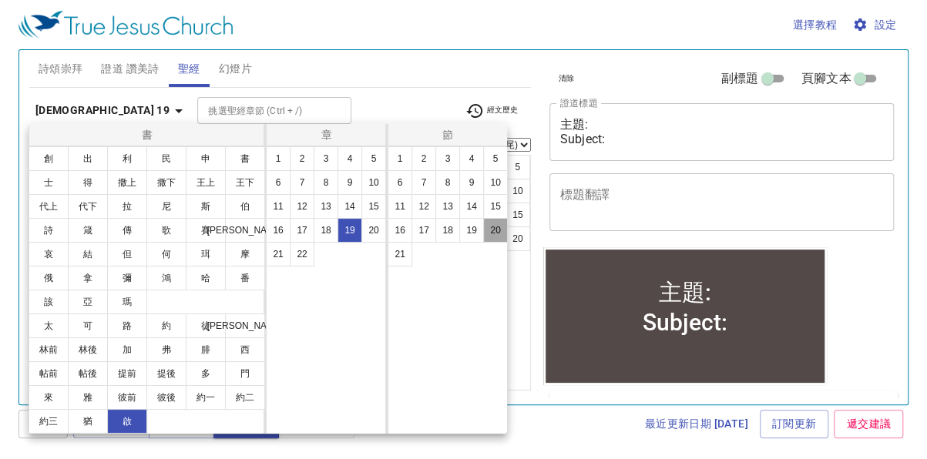
click at [488, 226] on button "20" at bounding box center [495, 230] width 25 height 25
select select "20"
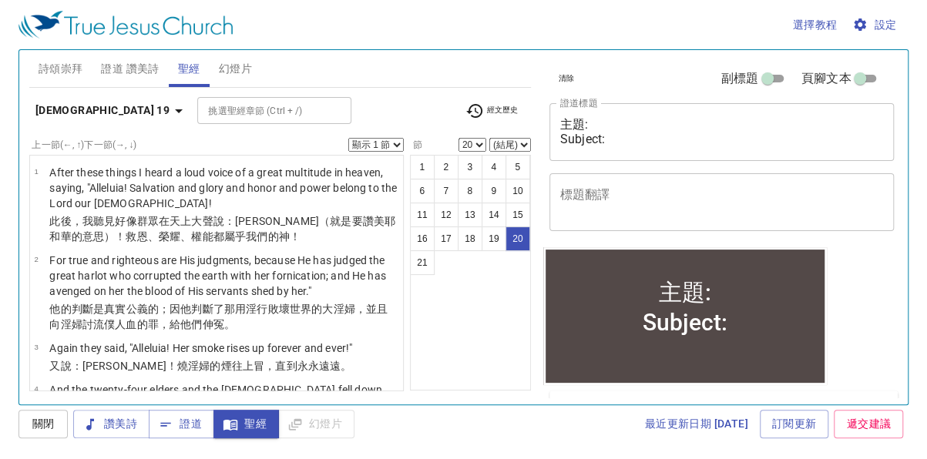
scroll to position [1423, 0]
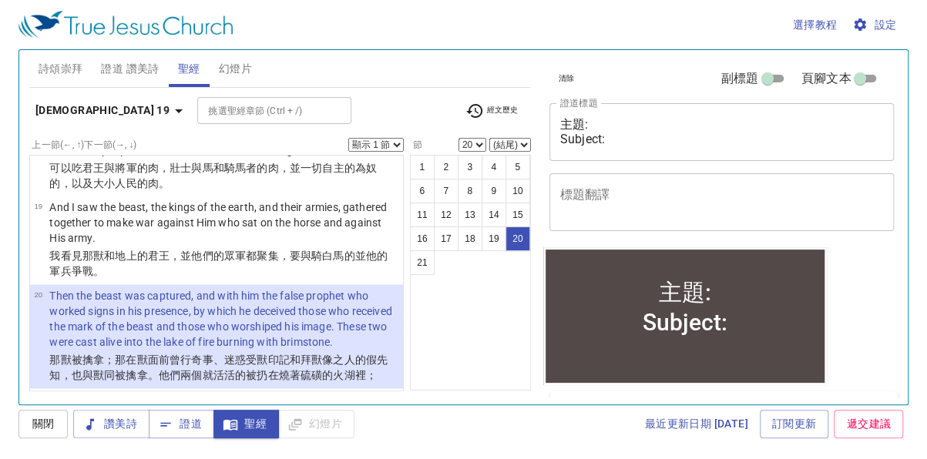
click at [397, 145] on select "顯示 1 節 顯示 2 節 顯示 3 節 顯示 4 節 顯示 5 節" at bounding box center [375, 145] width 55 height 14
click at [348, 138] on select "顯示 1 節 顯示 2 節 顯示 3 節 顯示 4 節 顯示 5 節" at bounding box center [375, 145] width 55 height 14
click at [169, 111] on icon "button" at bounding box center [178, 111] width 18 height 18
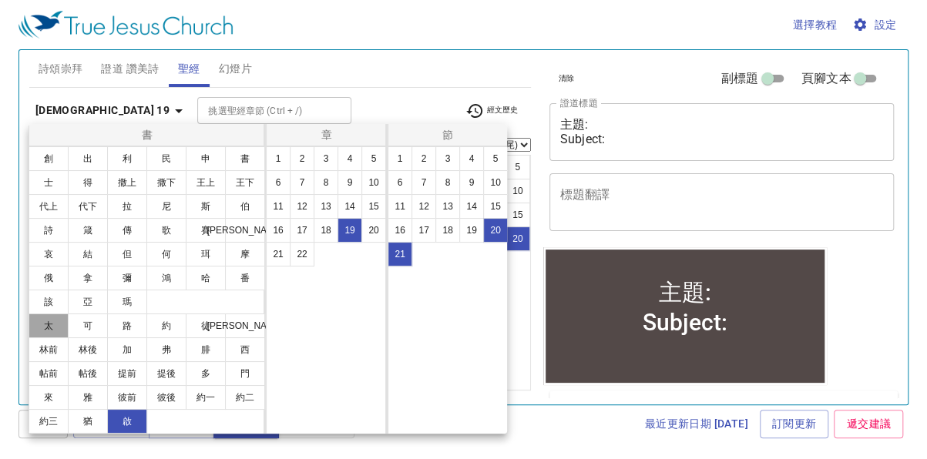
click at [58, 323] on button "太" at bounding box center [48, 325] width 40 height 25
select select "1"
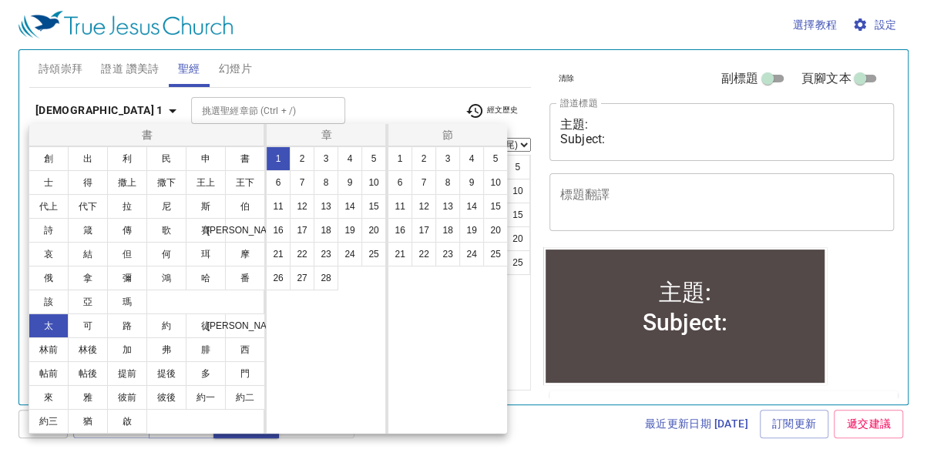
scroll to position [0, 0]
click at [321, 233] on button "18" at bounding box center [325, 230] width 25 height 25
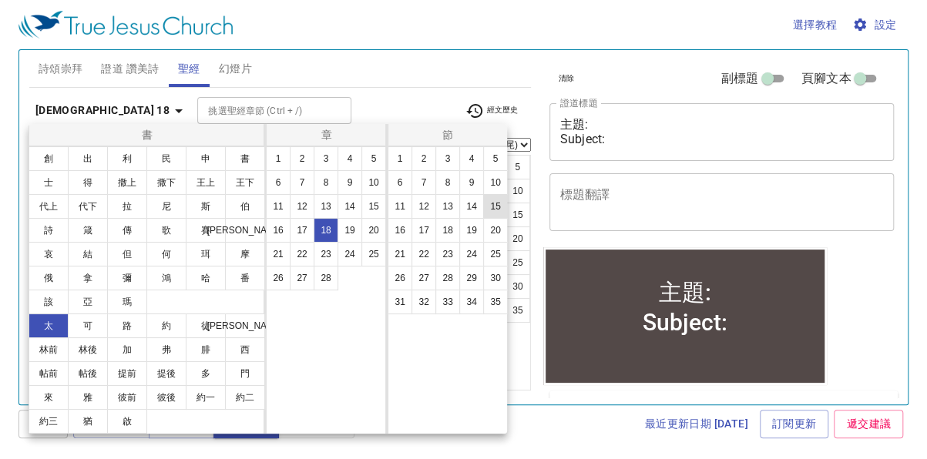
click at [499, 211] on button "15" at bounding box center [495, 206] width 25 height 25
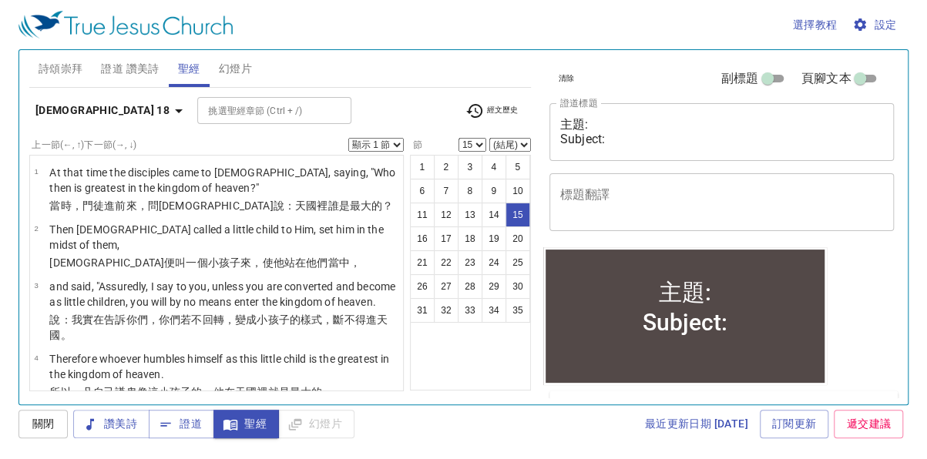
scroll to position [900, 0]
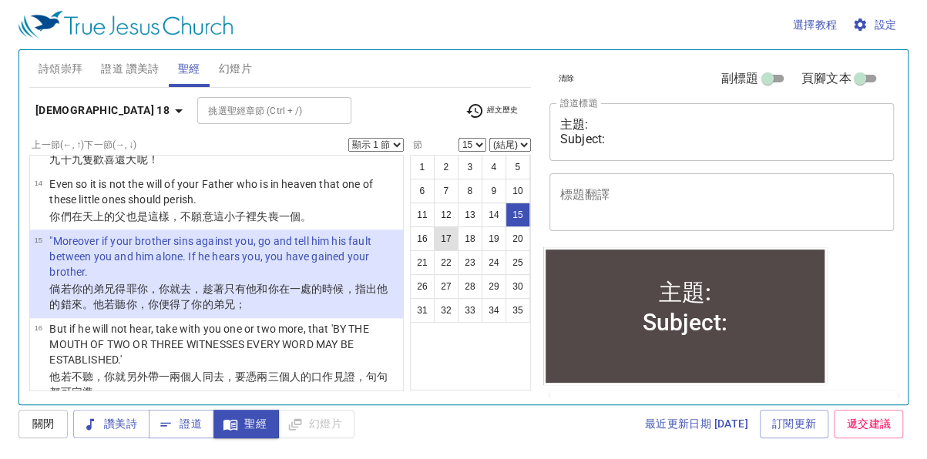
click at [442, 233] on button "17" at bounding box center [446, 238] width 25 height 25
select select "17"
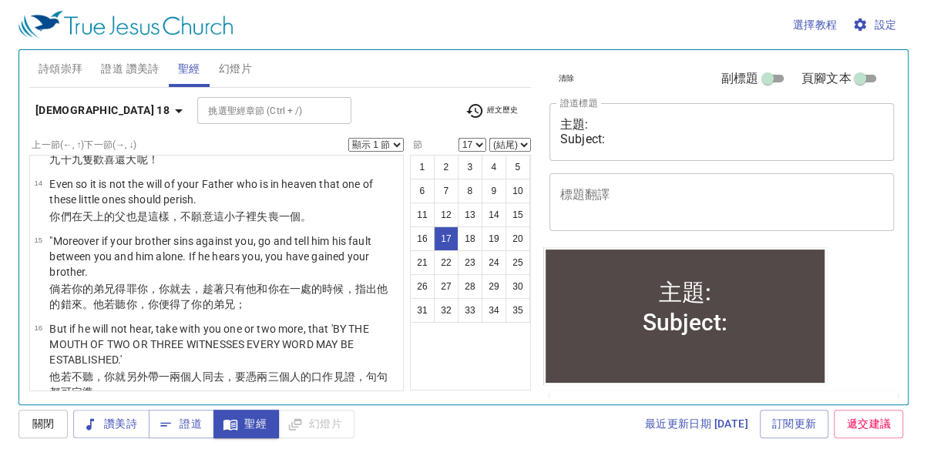
scroll to position [1075, 0]
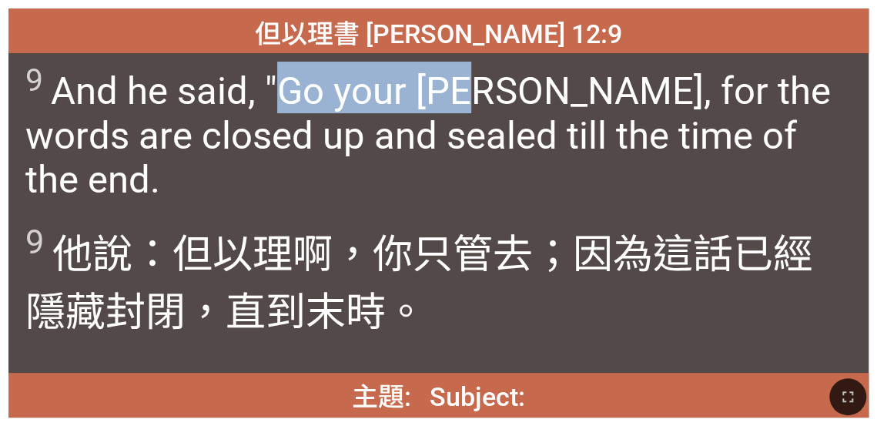
drag, startPoint x: 285, startPoint y: 93, endPoint x: 481, endPoint y: 97, distance: 196.4
click at [410, 97] on span "9 And he said, "Go your [PERSON_NAME], for the words are closed up and sealed t…" at bounding box center [438, 131] width 826 height 139
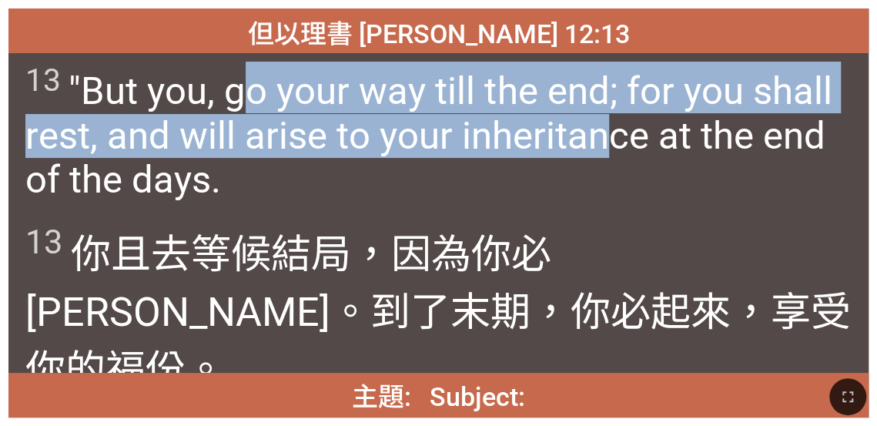
drag, startPoint x: 245, startPoint y: 102, endPoint x: 602, endPoint y: 116, distance: 356.9
click at [410, 116] on span "13 "But you, go your way till the end; for you shall rest, and will arise to yo…" at bounding box center [438, 131] width 826 height 139
click at [203, 158] on span "13 "But you, go your way till the end; for you shall rest, and will arise to yo…" at bounding box center [438, 131] width 826 height 139
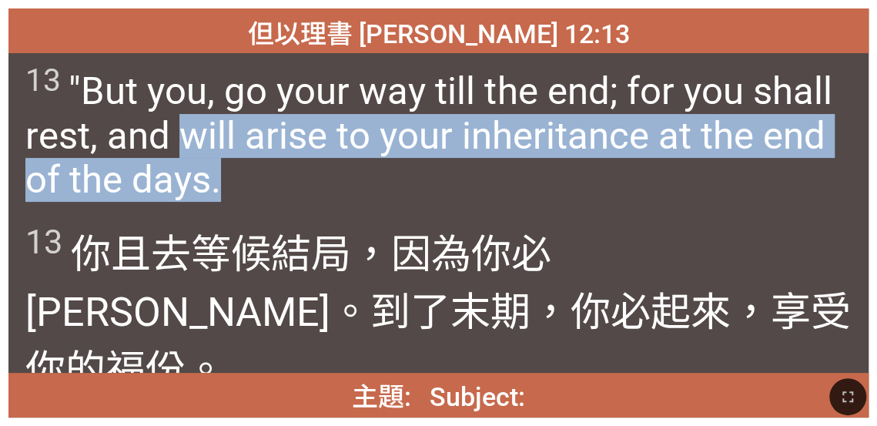
drag, startPoint x: 185, startPoint y: 145, endPoint x: 635, endPoint y: 160, distance: 450.1
click at [410, 160] on span "13 "But you, go your way till the end; for you shall rest, and will arise to yo…" at bounding box center [438, 131] width 826 height 139
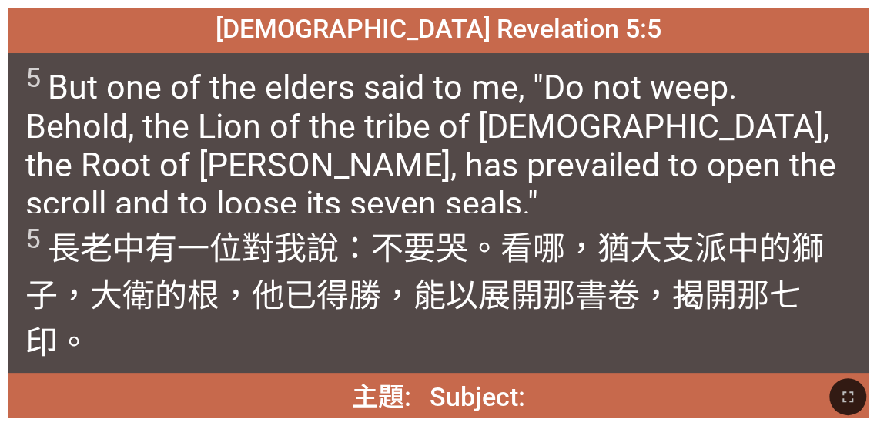
click at [359, 226] on span "5 長老 中 有一位 對我 說 ：不要 哭 。看哪 ，猶大 支派 中 的獅子 ，大衛 的根 ，他已得勝 ，能以展開 那書卷 ，揭開 那 七 印 。" at bounding box center [438, 292] width 826 height 141
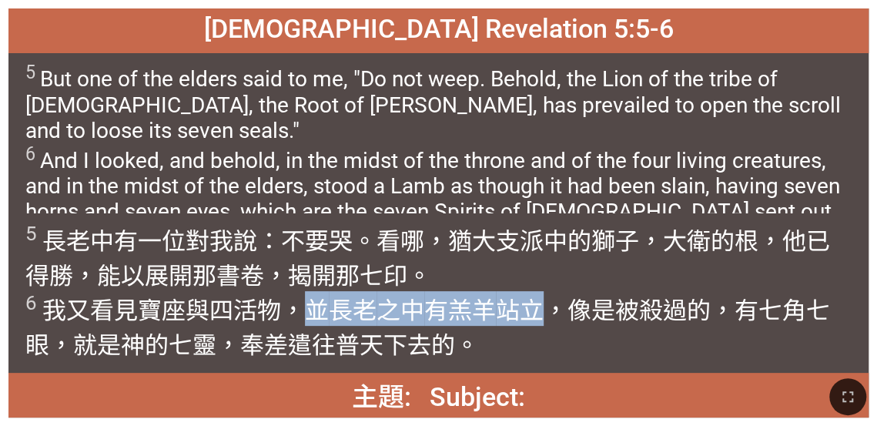
drag, startPoint x: 308, startPoint y: 311, endPoint x: 544, endPoint y: 313, distance: 235.7
click at [410, 313] on wg2226 "，並 長老 之中 有羔羊 站立 ，像是 被殺過的 ，有 七 角 七 眼 ，就 是 [DEMOGRAPHIC_DATA] 的七 靈 ，奉差遣 往 普 天下 去的。" at bounding box center [427, 328] width 804 height 63
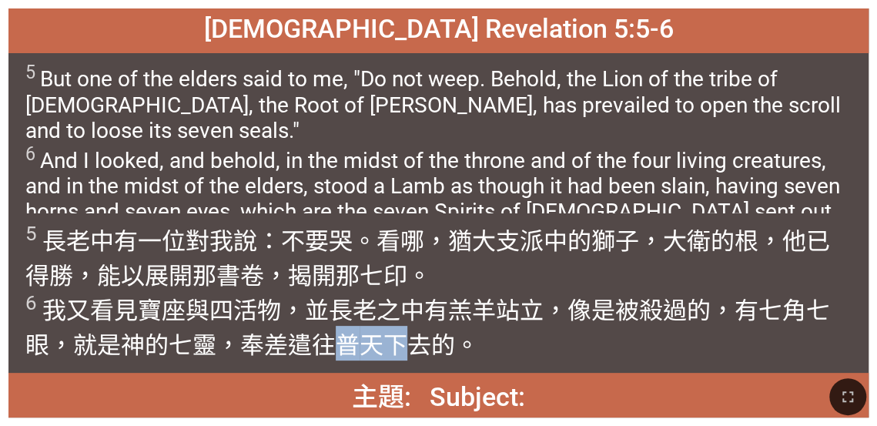
drag, startPoint x: 340, startPoint y: 341, endPoint x: 416, endPoint y: 342, distance: 76.3
click at [410, 328] on wg1519 "普 天下 去的。" at bounding box center [407, 345] width 143 height 28
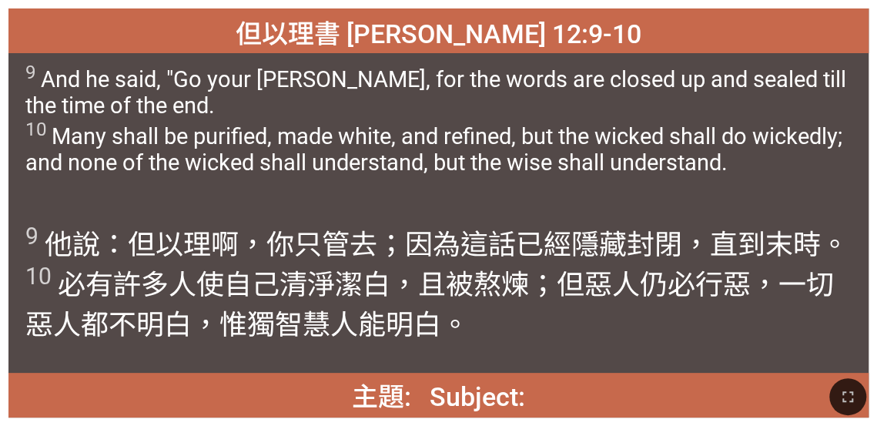
click at [410, 328] on div at bounding box center [438, 396] width 877 height 59
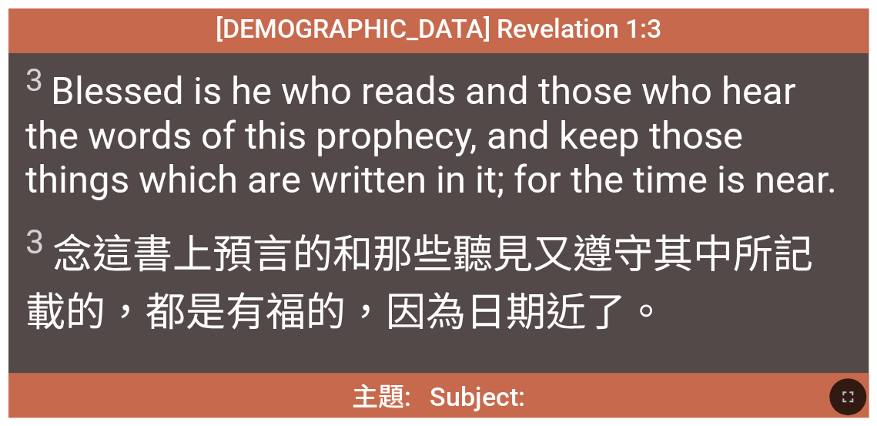
click at [410, 157] on span "3 Blessed is he who reads and those who hear the words of this prophecy, and ke…" at bounding box center [438, 131] width 826 height 139
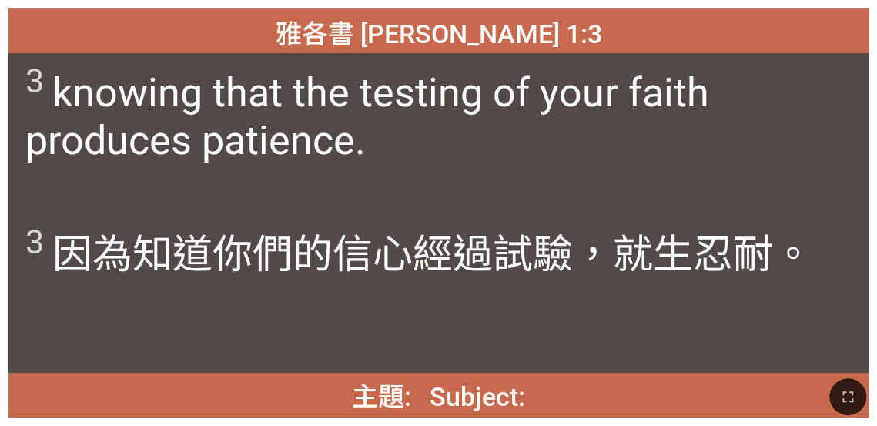
click at [410, 186] on div "3 knowing that the testing of your faith produces patience." at bounding box center [438, 132] width 860 height 159
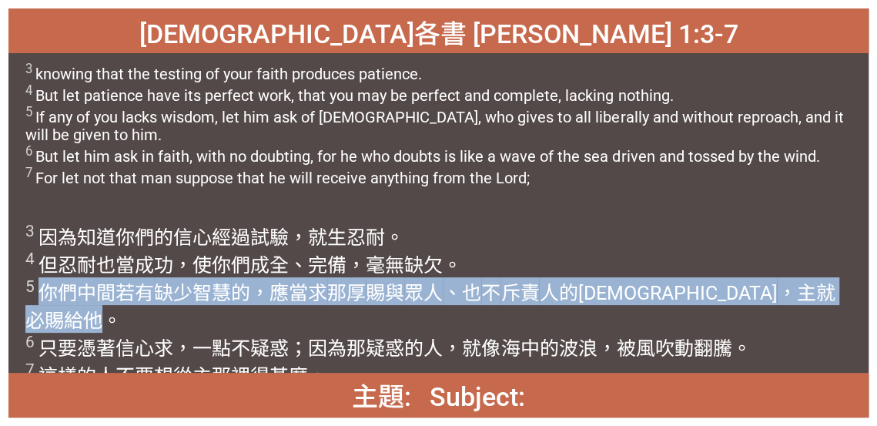
drag, startPoint x: 41, startPoint y: 294, endPoint x: 722, endPoint y: 300, distance: 681.7
click at [410, 300] on wg3007 "。 5 你們 中間若有 缺少 智慧 的，應當求 那厚 賜與 眾人 、也 不 斥責 人的[DEMOGRAPHIC_DATA] ，主就必賜給 他 。 6 只要 憑…" at bounding box center [429, 320] width 809 height 133
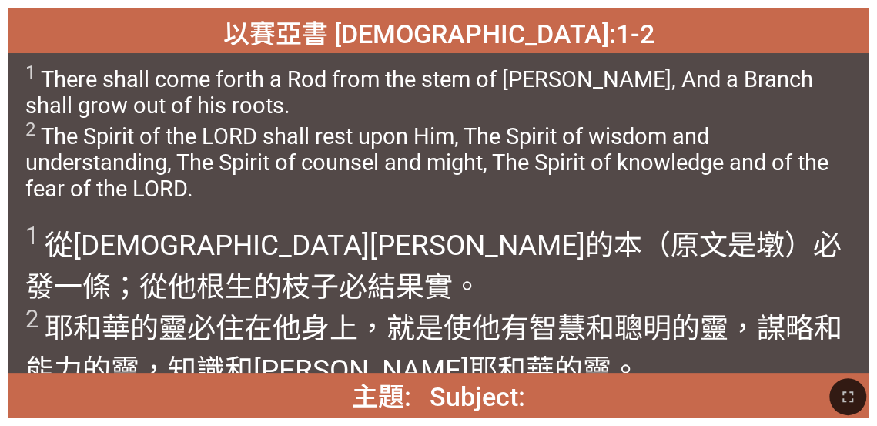
click at [410, 270] on wh5342 "必結果實。 2 [DEMOGRAPHIC_DATA] 的靈 必住在 他身上，就是使他有智慧 和聰明 的靈 ，謀略 和能力 的靈 ，知識 和敬畏 [DEMOGR…" at bounding box center [433, 328] width 817 height 116
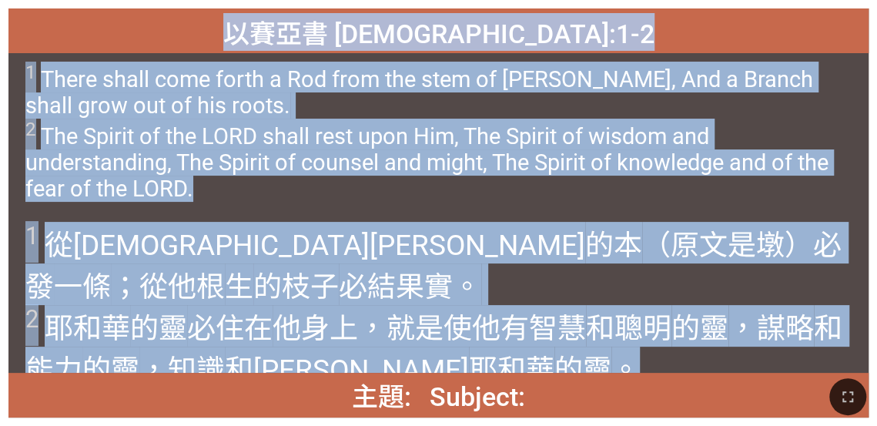
drag, startPoint x: 297, startPoint y: 33, endPoint x: 474, endPoint y: 337, distance: 351.7
click at [410, 328] on div "以賽亞書 [DEMOGRAPHIC_DATA]:1-2 以賽亞書 [DEMOGRAPHIC_DATA]:1-2 1 There shall come fort…" at bounding box center [438, 212] width 860 height 409
copy div "以賽亞書 [DEMOGRAPHIC_DATA]:1-2 以賽亞書 [DEMOGRAPHIC_DATA]:1-2 1 There shall come fort…"
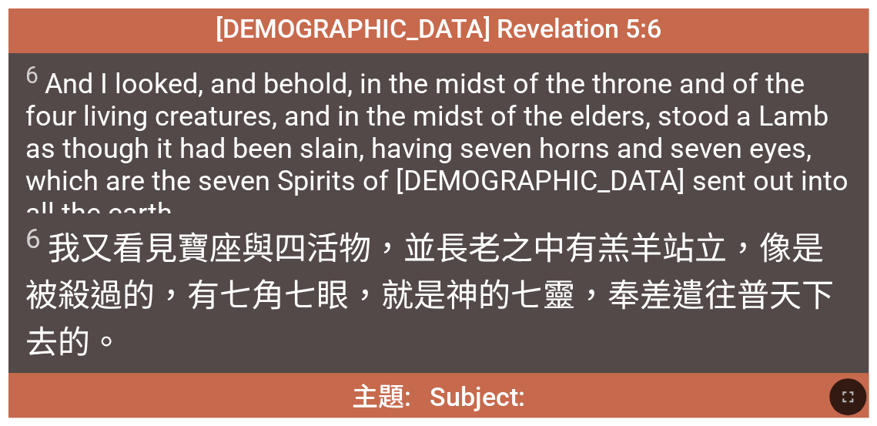
click at [410, 236] on wg721 "站立 ，像是 被殺過的 ，有 七 角 七 眼 ，就 是 [DEMOGRAPHIC_DATA] 的七 靈 ，奉差遣 往 普 天下 去的。" at bounding box center [429, 296] width 809 height 132
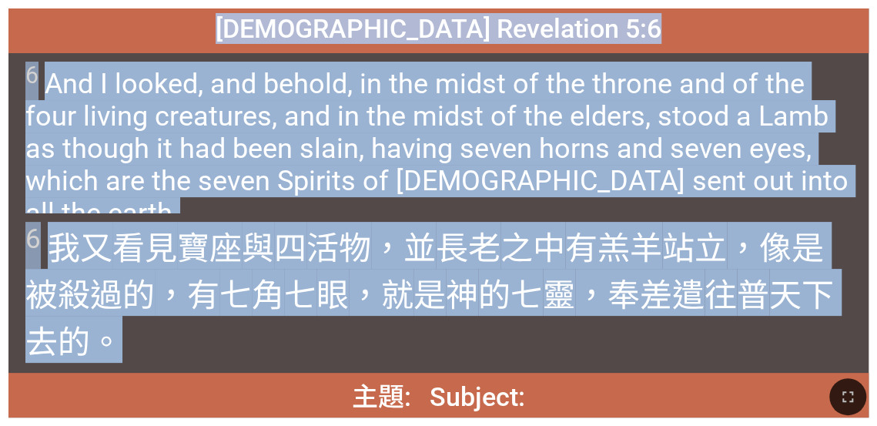
drag, startPoint x: 205, startPoint y: 334, endPoint x: 319, endPoint y: 29, distance: 325.6
click at [319, 29] on div "啟示錄 Revelation 5:6 [DEMOGRAPHIC_DATA] [DEMOGRAPHIC_DATA] 5:6 6 And I looked, an…" at bounding box center [438, 212] width 860 height 409
copy div "啟示錄 Revelation 5:6 [DEMOGRAPHIC_DATA] [DEMOGRAPHIC_DATA] 5:6 6 And I looked, an…"
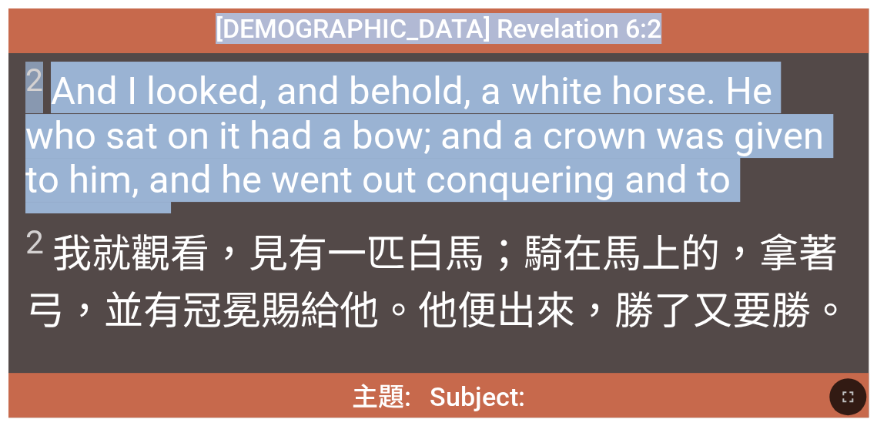
click at [410, 38] on span "[DEMOGRAPHIC_DATA] Revelation 6:2" at bounding box center [439, 28] width 446 height 31
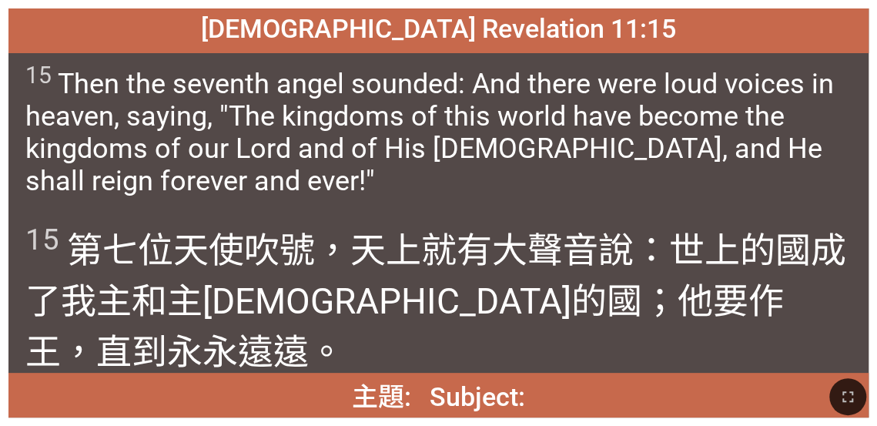
click at [410, 216] on div "15 第七位 天使 吹號 ，天 上 就有 大 聲音 說 ：世上的 國 成了 我 主 和 主[DEMOGRAPHIC_DATA] 的國；他要作王 ，直到 永永遠…" at bounding box center [438, 292] width 860 height 159
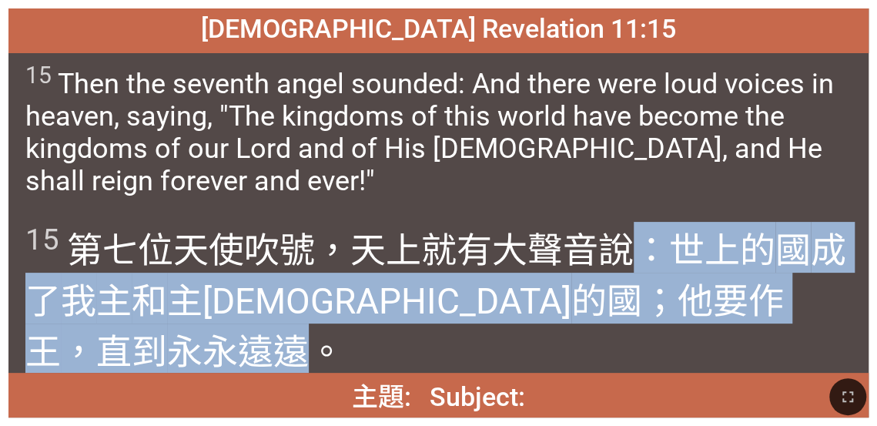
drag, startPoint x: 635, startPoint y: 266, endPoint x: 760, endPoint y: 303, distance: 131.1
click at [410, 303] on wg3004 "：世上的 國 成了 我 主 和 主[DEMOGRAPHIC_DATA] 的國；他要作王 ，直到 永永遠遠 。" at bounding box center [435, 301] width 821 height 143
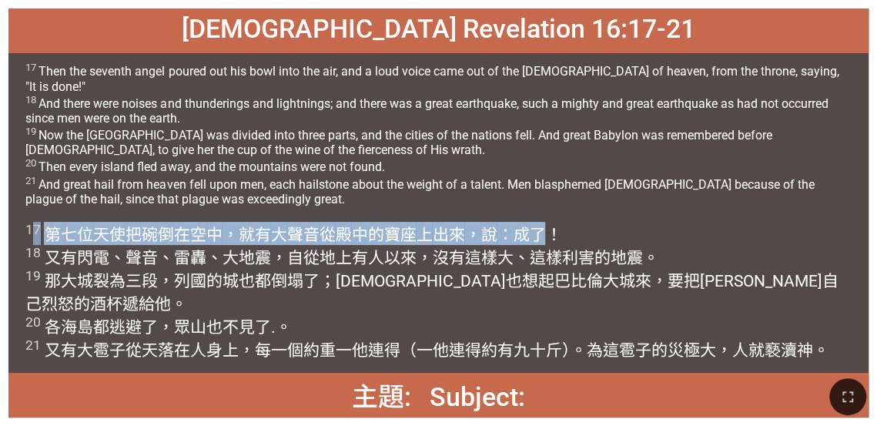
drag, startPoint x: 547, startPoint y: 225, endPoint x: 31, endPoint y: 232, distance: 516.1
click at [31, 232] on span "17 第七位 天使 把碗 倒 在空 中 ，就有 大 聲音 從 殿 中的寶座 上 出來 ，說 ：成了 ！ 18 又 有 閃電 、聲音 、雷轟 、大 地震 ，自從…" at bounding box center [438, 291] width 826 height 139
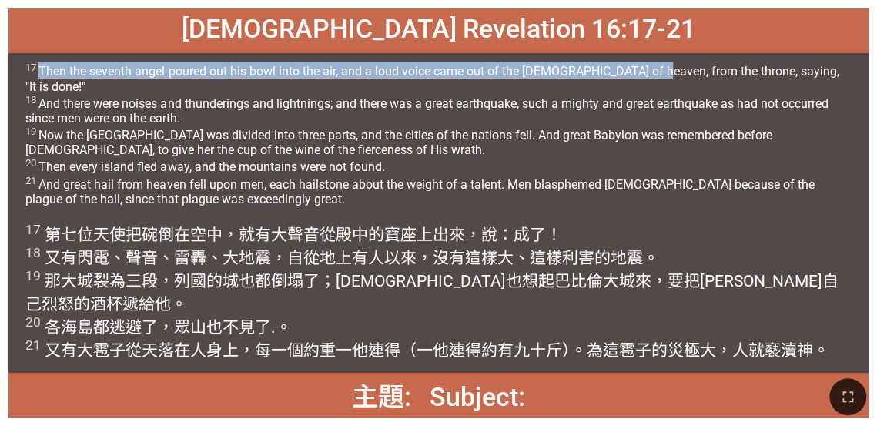
drag, startPoint x: 42, startPoint y: 71, endPoint x: 655, endPoint y: 75, distance: 613.1
click at [410, 75] on span "17 Then the seventh angel poured out his bowl into the air, and a loud voice ca…" at bounding box center [438, 134] width 826 height 145
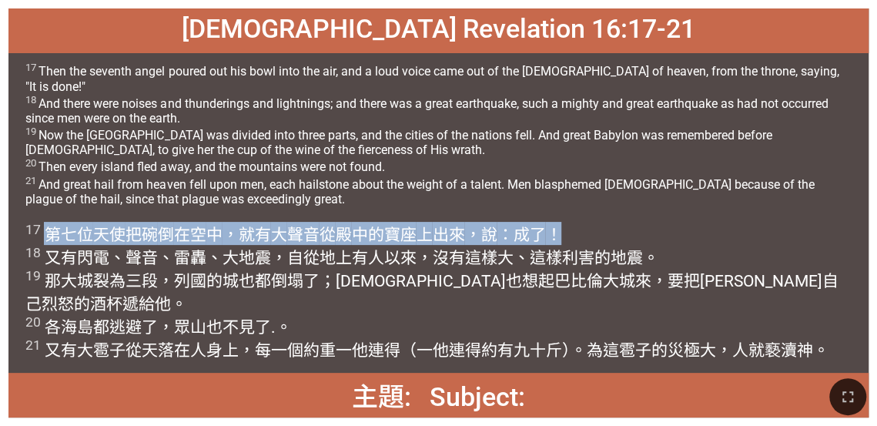
drag, startPoint x: 558, startPoint y: 226, endPoint x: 45, endPoint y: 230, distance: 513.7
click at [45, 230] on span "17 第七位 天使 把碗 倒 在空 中 ，就有 大 聲音 從 殿 中的寶座 上 出來 ，說 ：成了 ！ 18 又 有 閃電 、聲音 、雷轟 、大 地震 ，自從…" at bounding box center [438, 291] width 826 height 139
click at [341, 222] on span "17 第七位 天使 把碗 倒 在空 中 ，就有 大 聲音 從 殿 中的寶座 上 出來 ，說 ：成了 ！ 18 又 有 閃電 、聲音 、雷轟 、大 地震 ，自從…" at bounding box center [438, 291] width 826 height 139
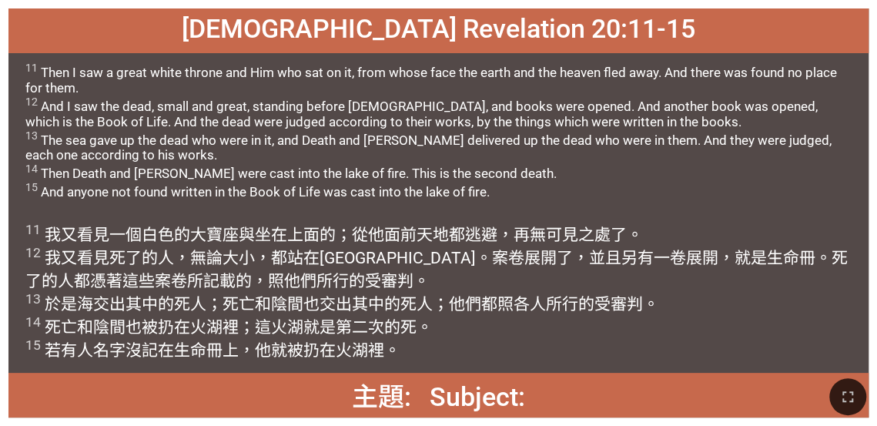
click at [114, 73] on span "11 Then I saw a great white throne and Him who sat on it, from whose face the e…" at bounding box center [438, 130] width 826 height 137
drag, startPoint x: 322, startPoint y: 258, endPoint x: 347, endPoint y: 258, distance: 24.6
click at [347, 258] on wg2476 "在寶座前 。案卷 展開了 ，並且 另有一 卷 展開 ，就是 生命冊 。死了的人 都憑著 這些案卷 所記載 的，照 他們 所行的 受審判 。 13 於是 海 交…" at bounding box center [436, 304] width 822 height 111
copy wg2476 "寶座"
